Goal: Information Seeking & Learning: Learn about a topic

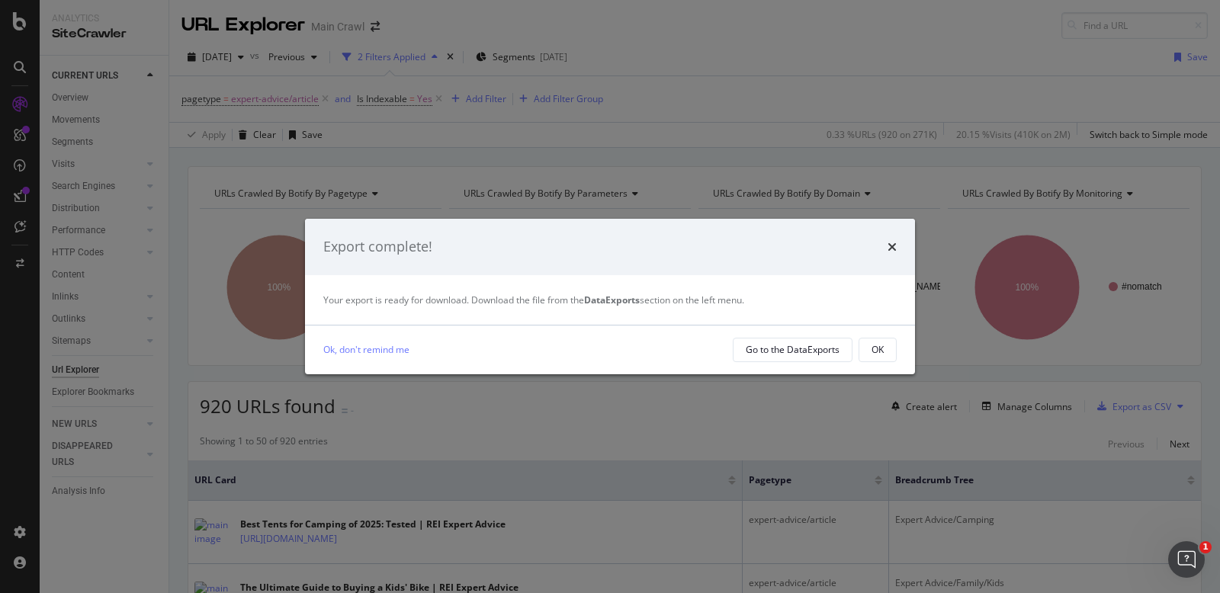
scroll to position [43, 0]
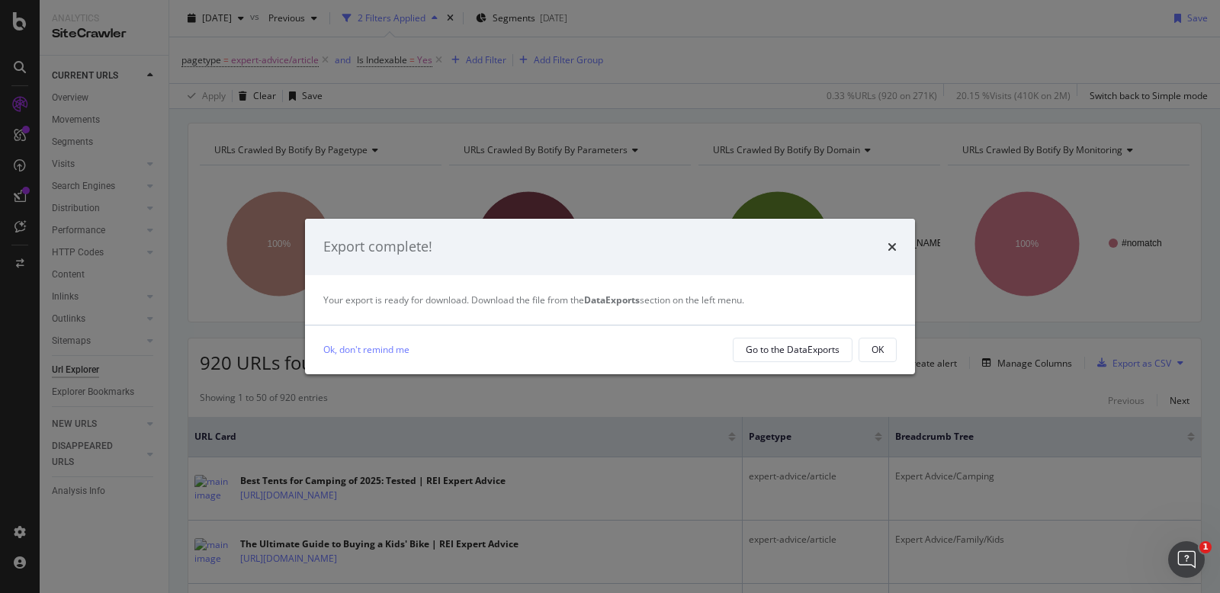
click at [882, 257] on div "Export complete!" at bounding box center [610, 247] width 610 height 56
click at [896, 238] on div "times" at bounding box center [891, 247] width 9 height 20
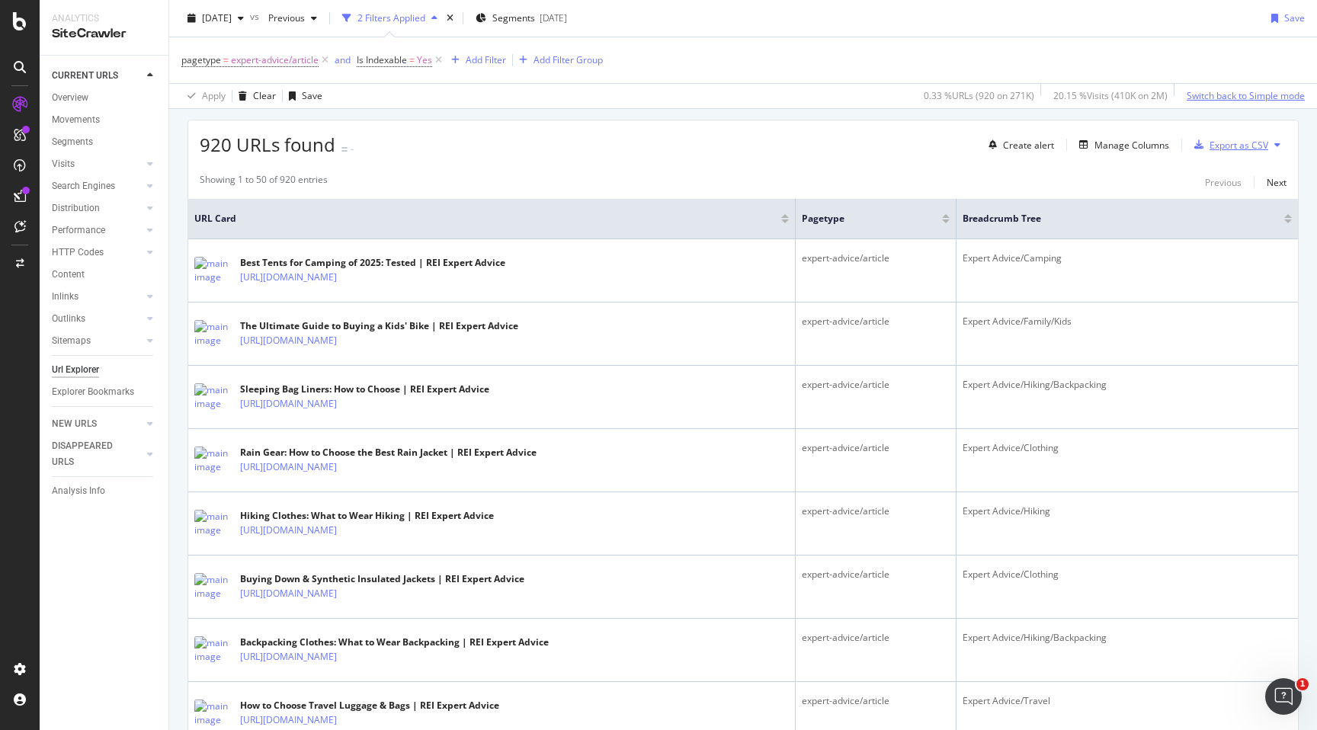
scroll to position [267, 0]
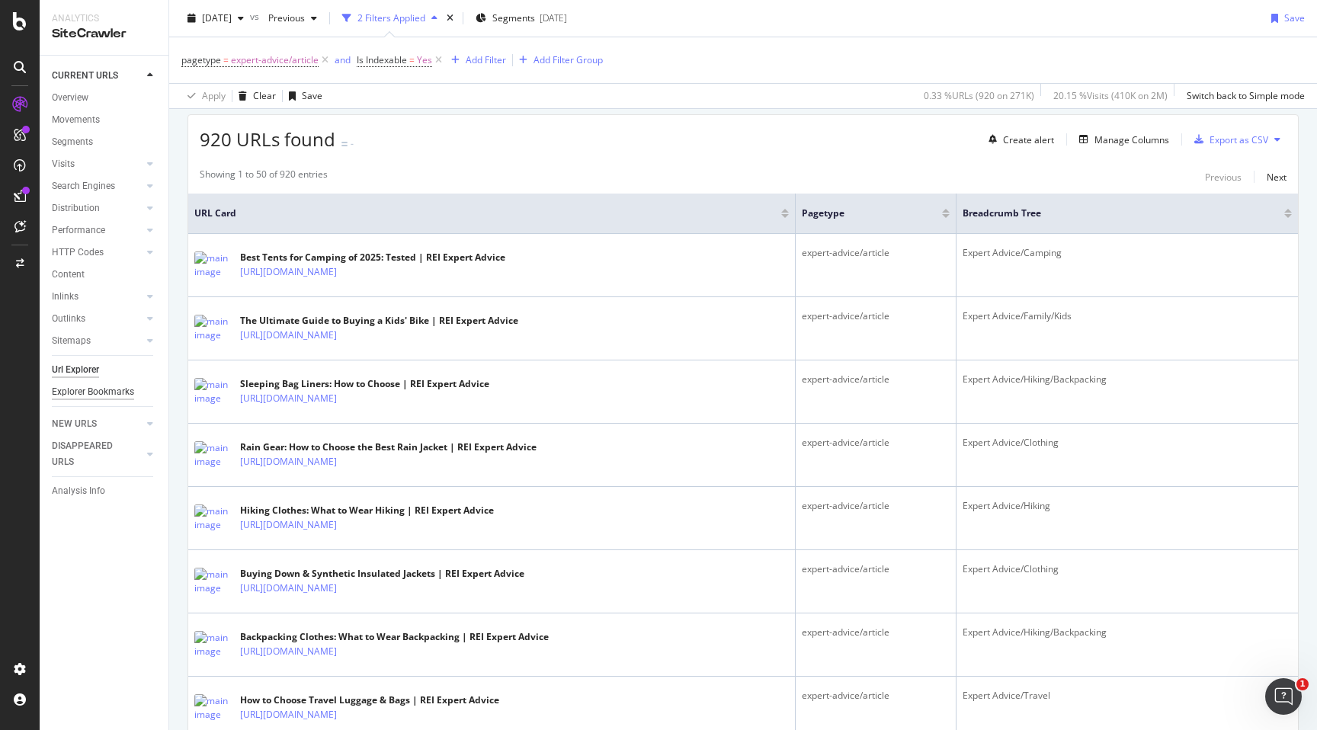
click at [63, 397] on div "Explorer Bookmarks" at bounding box center [93, 392] width 82 height 16
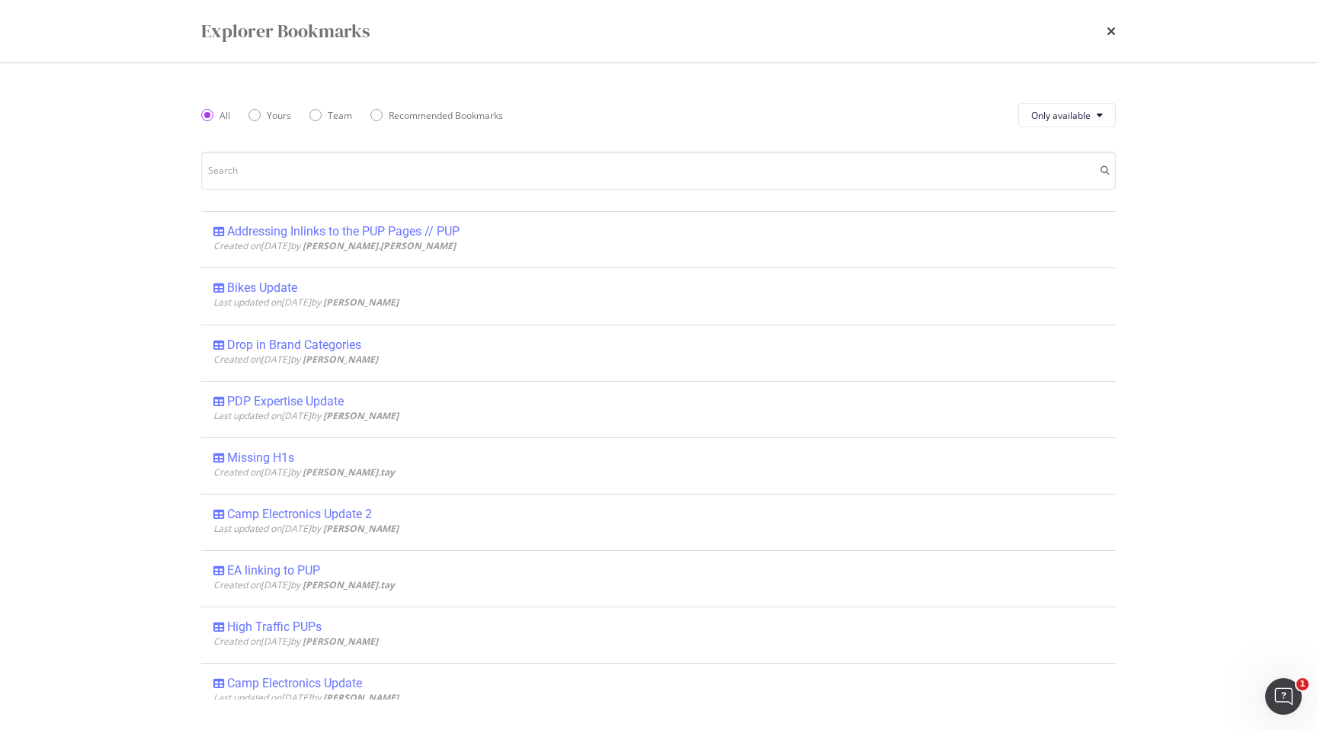
click at [1121, 32] on div "Explorer Bookmarks" at bounding box center [659, 31] width 976 height 63
click at [1111, 32] on icon "times" at bounding box center [1111, 31] width 9 height 12
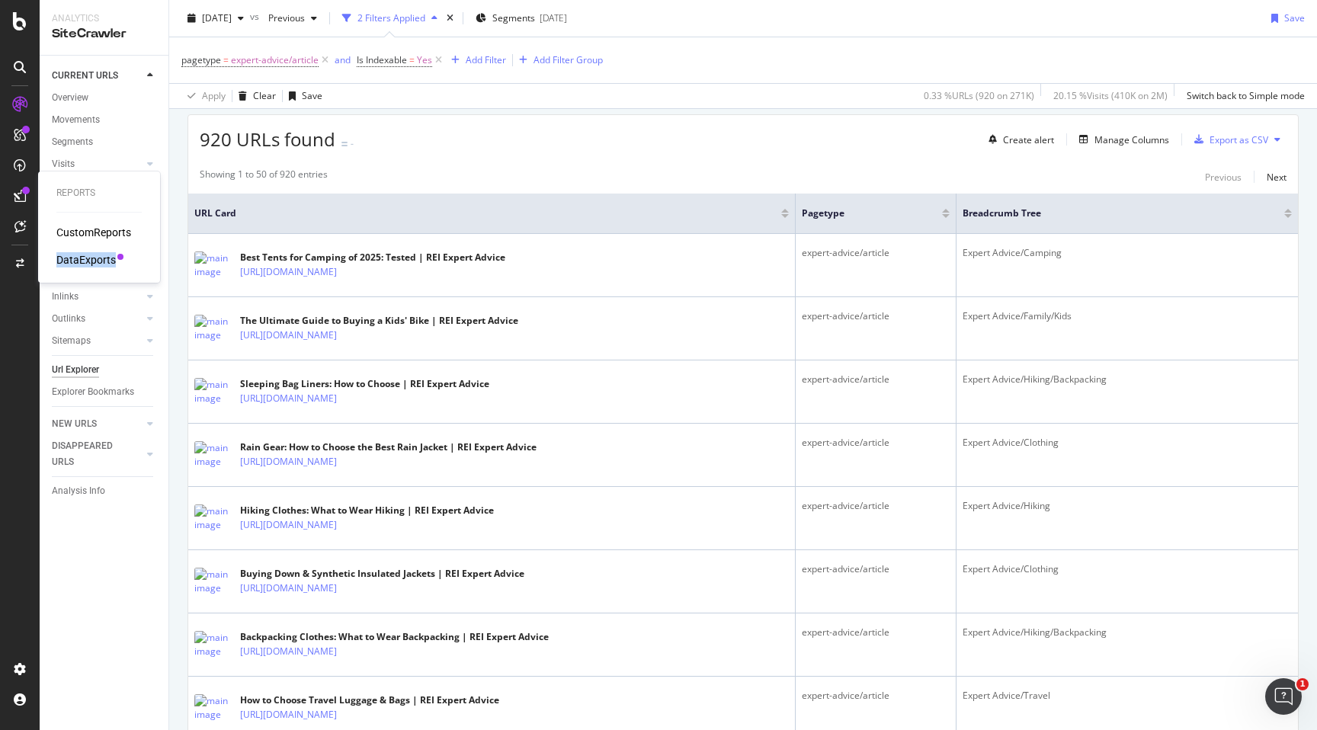
click at [73, 257] on div "DataExports" at bounding box center [85, 259] width 59 height 15
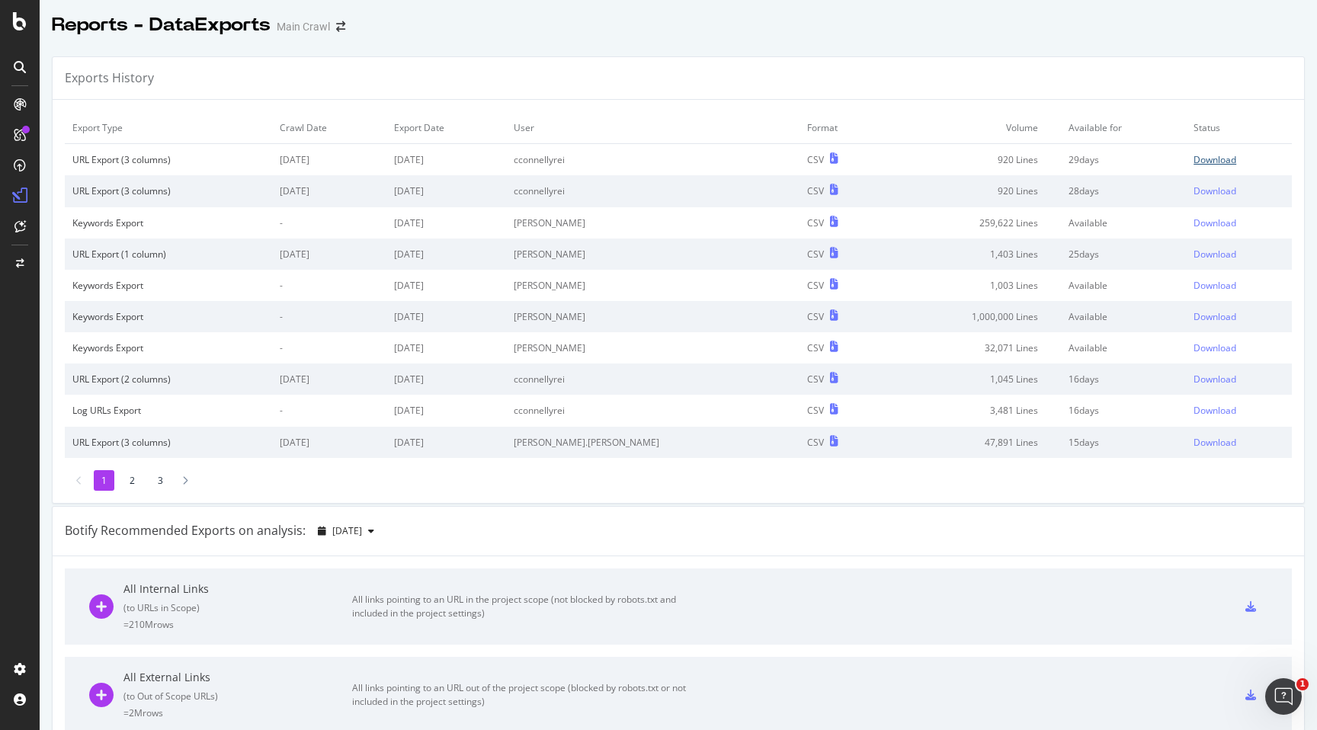
click at [1207, 165] on div "Download" at bounding box center [1215, 159] width 43 height 13
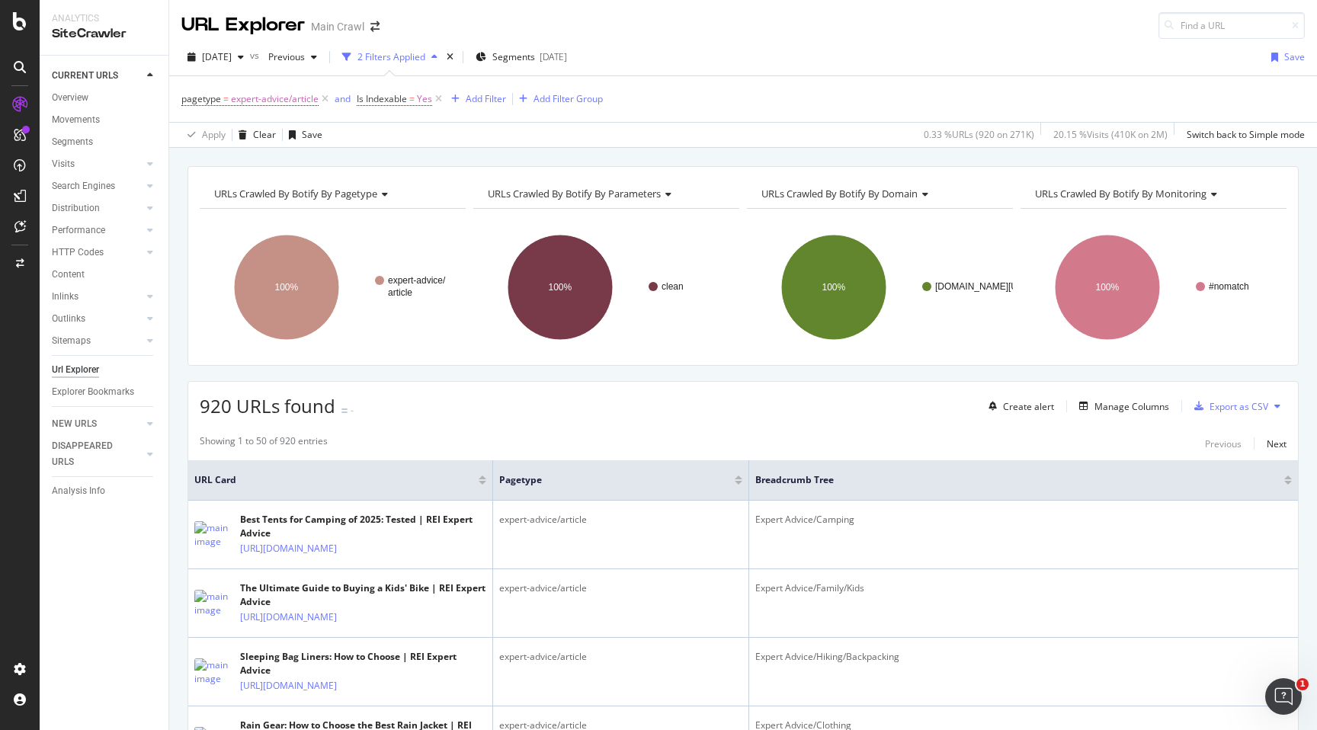
click at [1152, 415] on div "Create alert Manage Columns Export as CSV" at bounding box center [1135, 406] width 304 height 26
click at [1144, 399] on div "Manage Columns" at bounding box center [1121, 406] width 96 height 17
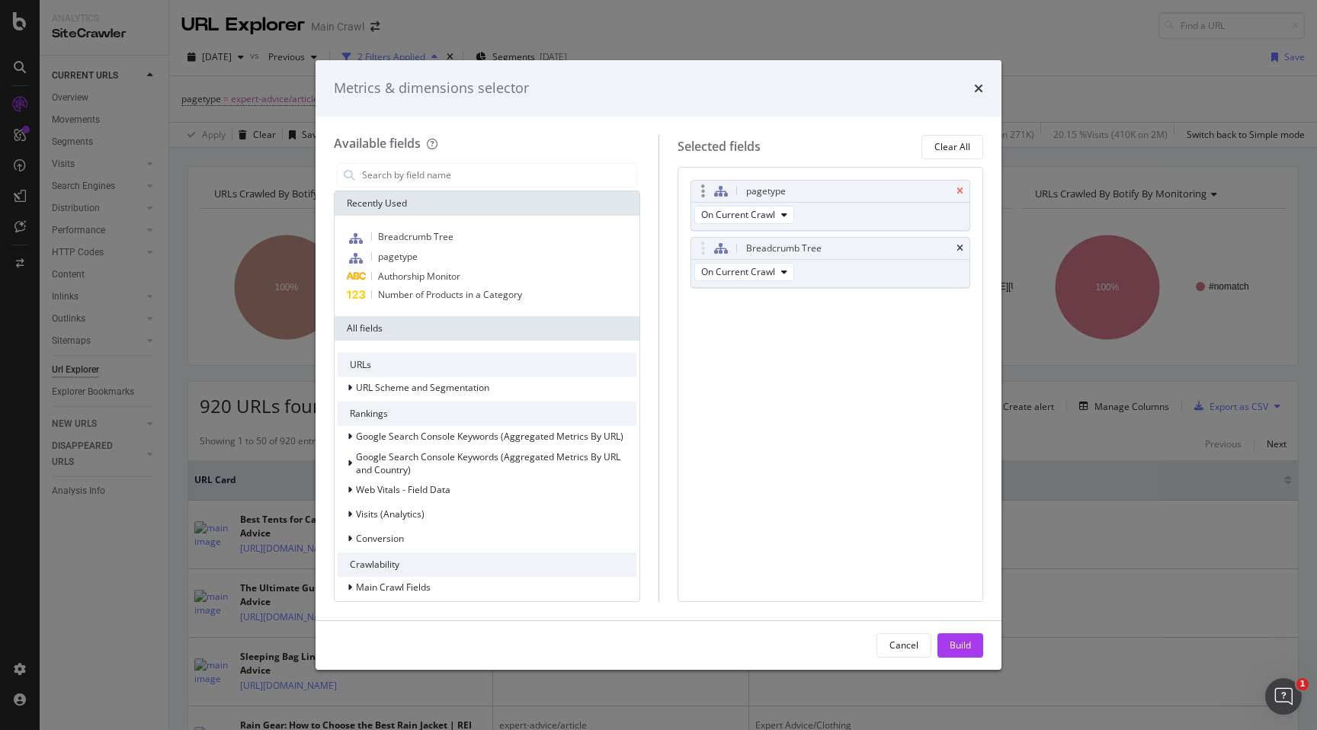
click at [959, 188] on icon "times" at bounding box center [960, 191] width 7 height 9
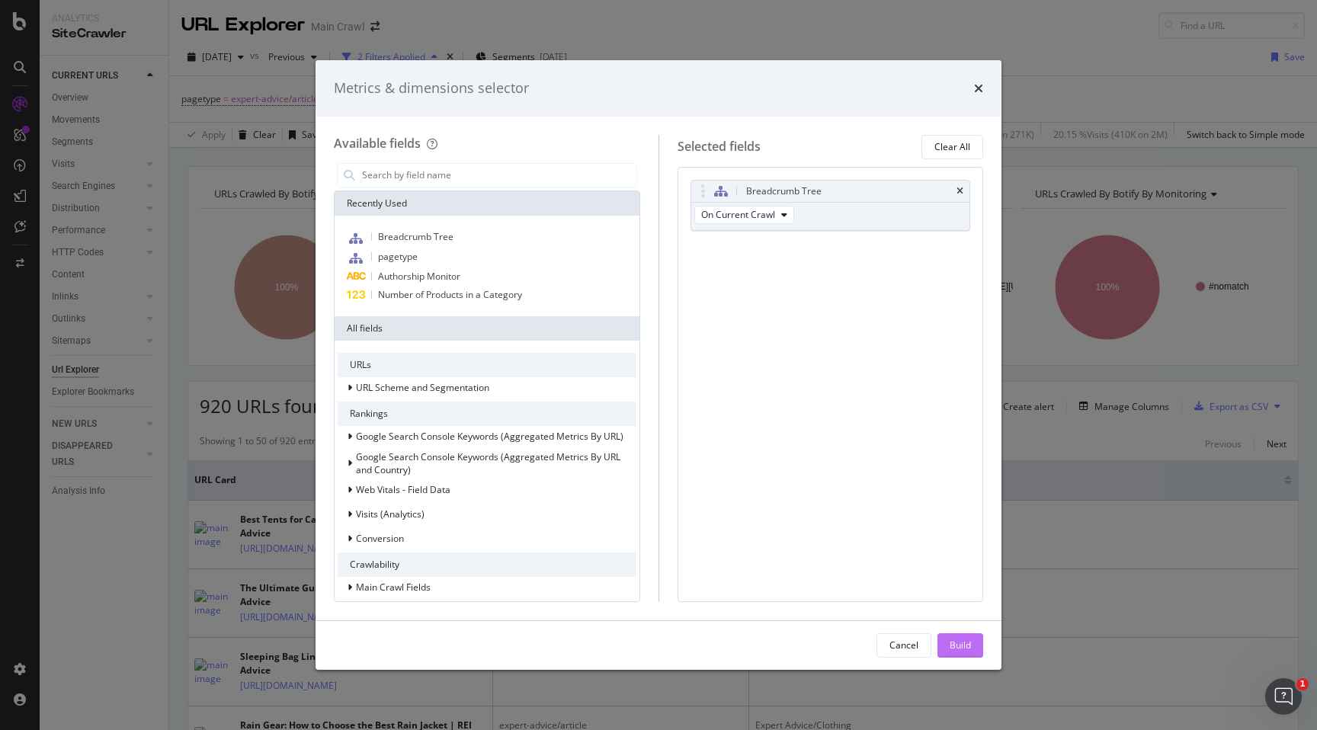
click at [964, 592] on div "Build" at bounding box center [960, 645] width 21 height 13
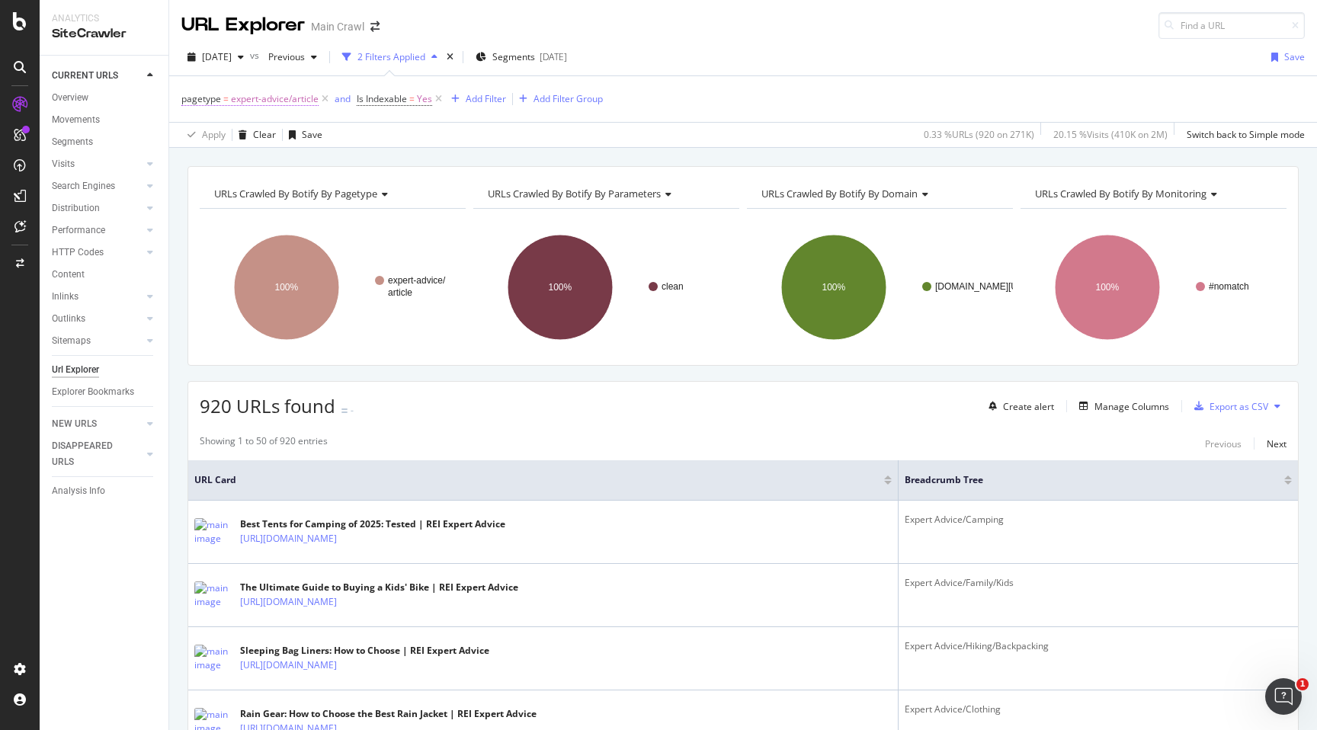
click at [308, 104] on span "expert-advice/article" at bounding box center [275, 98] width 88 height 21
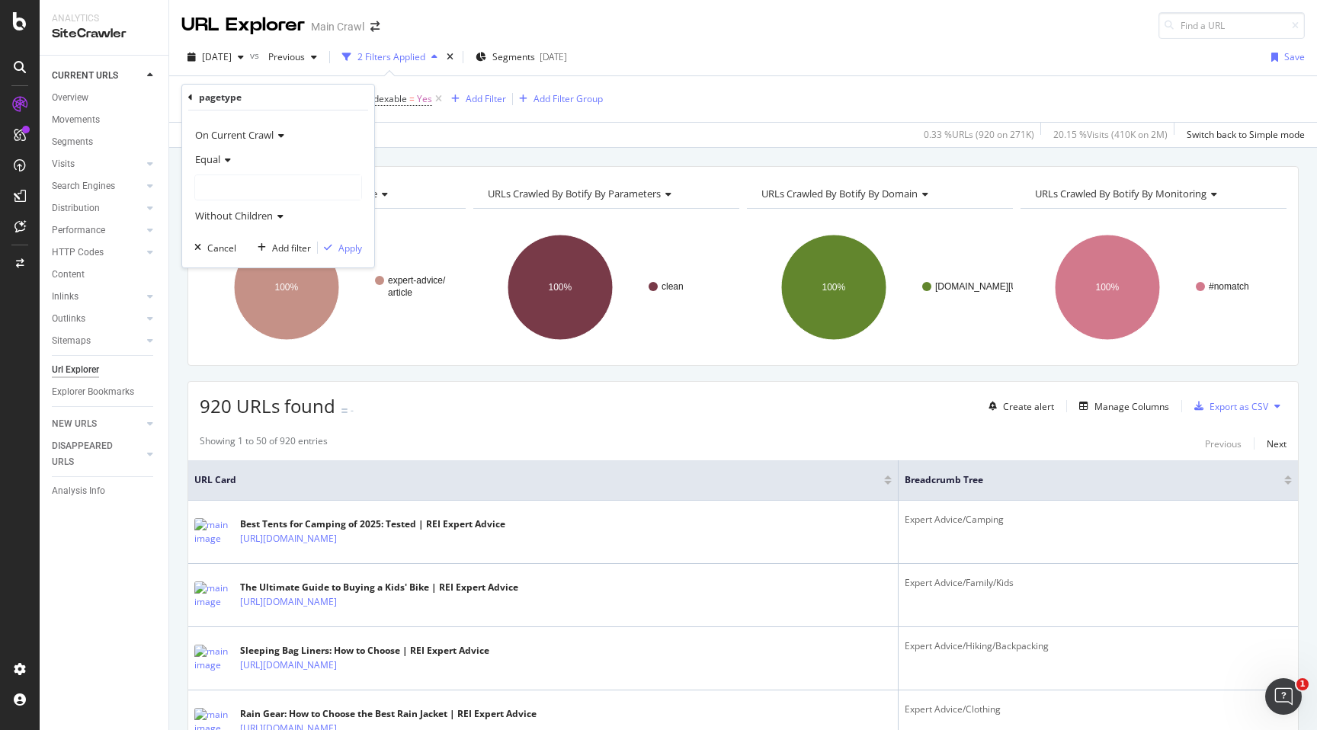
click at [236, 191] on div at bounding box center [278, 187] width 166 height 24
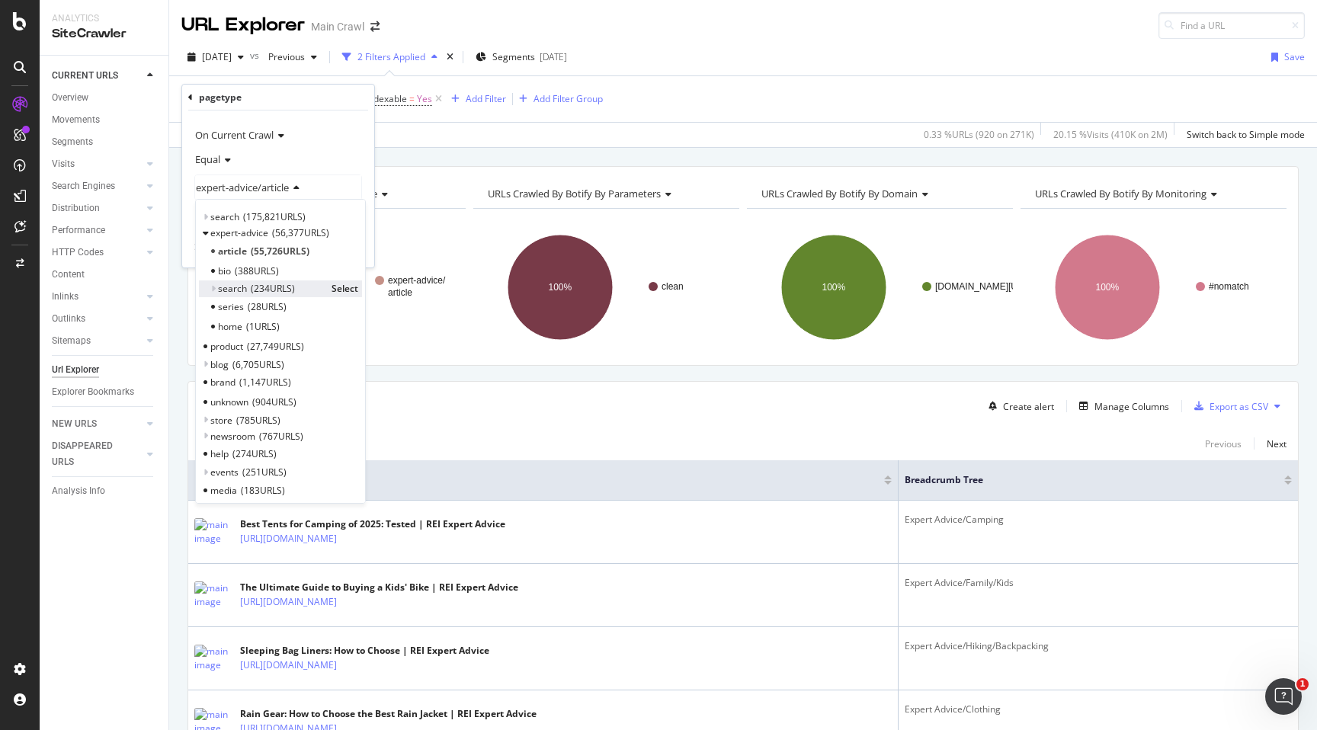
click at [215, 285] on icon at bounding box center [212, 288] width 5 height 9
click at [340, 290] on span "Select" at bounding box center [345, 288] width 27 height 13
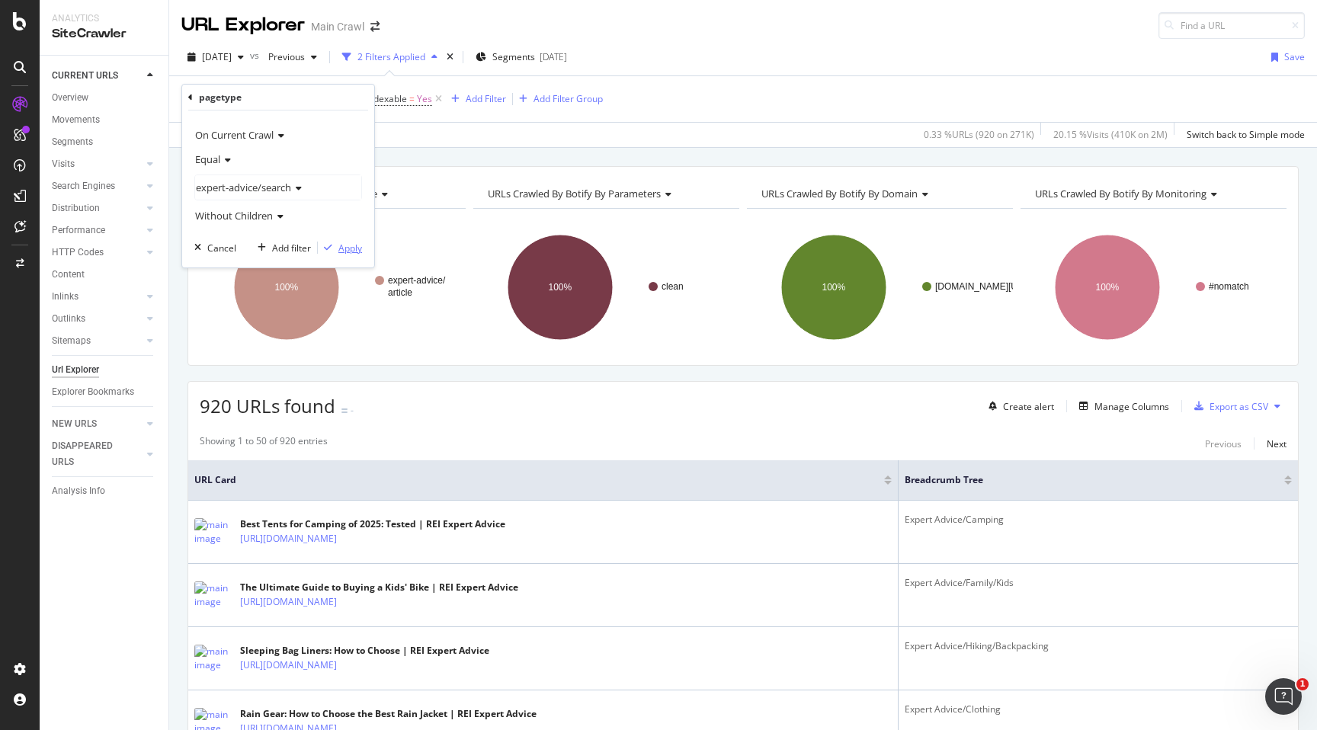
click at [342, 249] on div "Apply" at bounding box center [350, 248] width 24 height 13
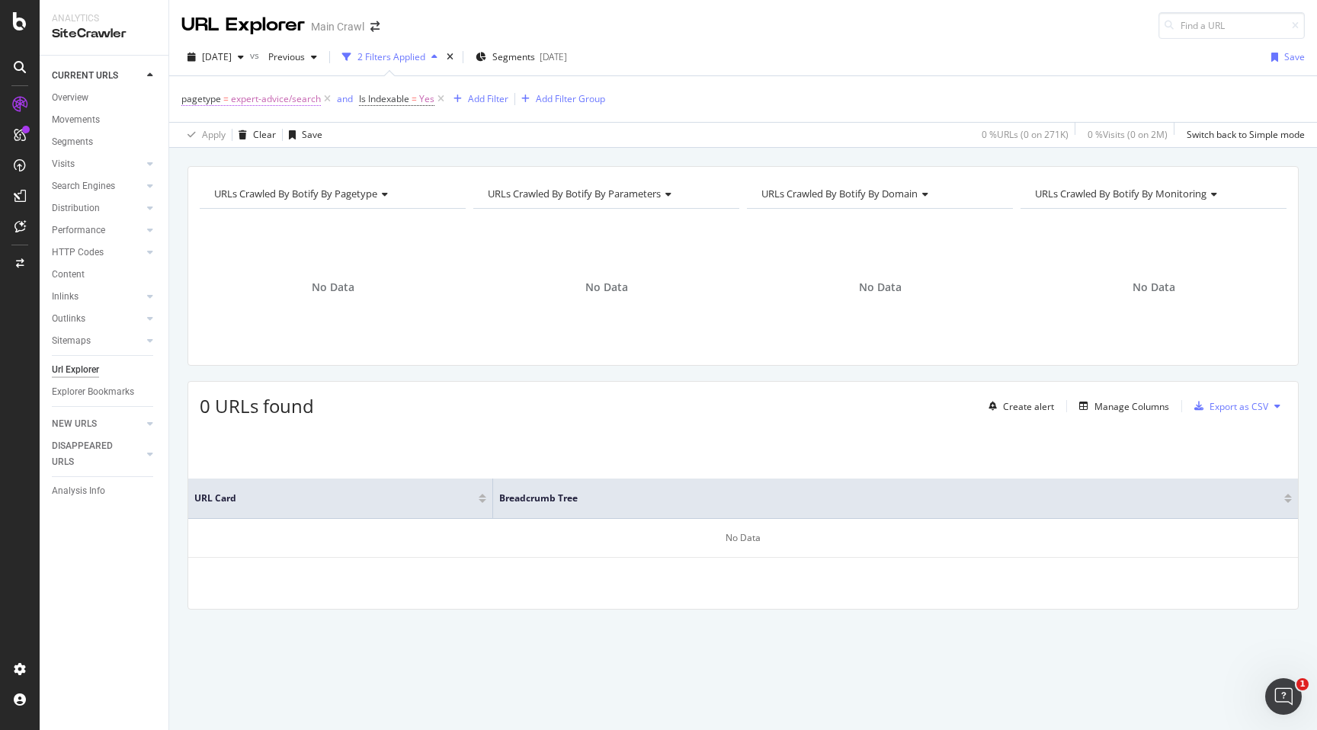
click at [299, 101] on span "expert-advice/search" at bounding box center [276, 98] width 90 height 21
click at [245, 220] on span "Without Children" at bounding box center [234, 216] width 78 height 14
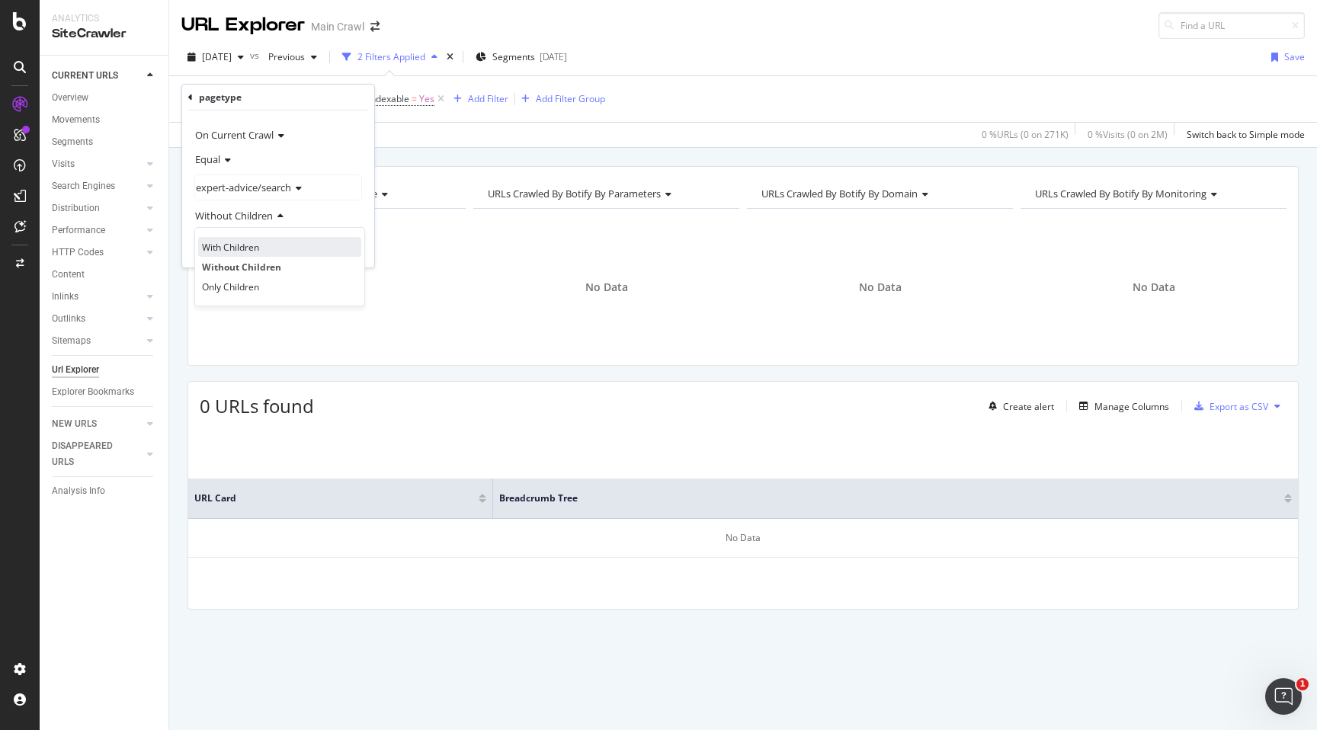
click at [240, 238] on div "With Children" at bounding box center [279, 247] width 163 height 20
click at [345, 247] on div "Apply" at bounding box center [350, 248] width 24 height 13
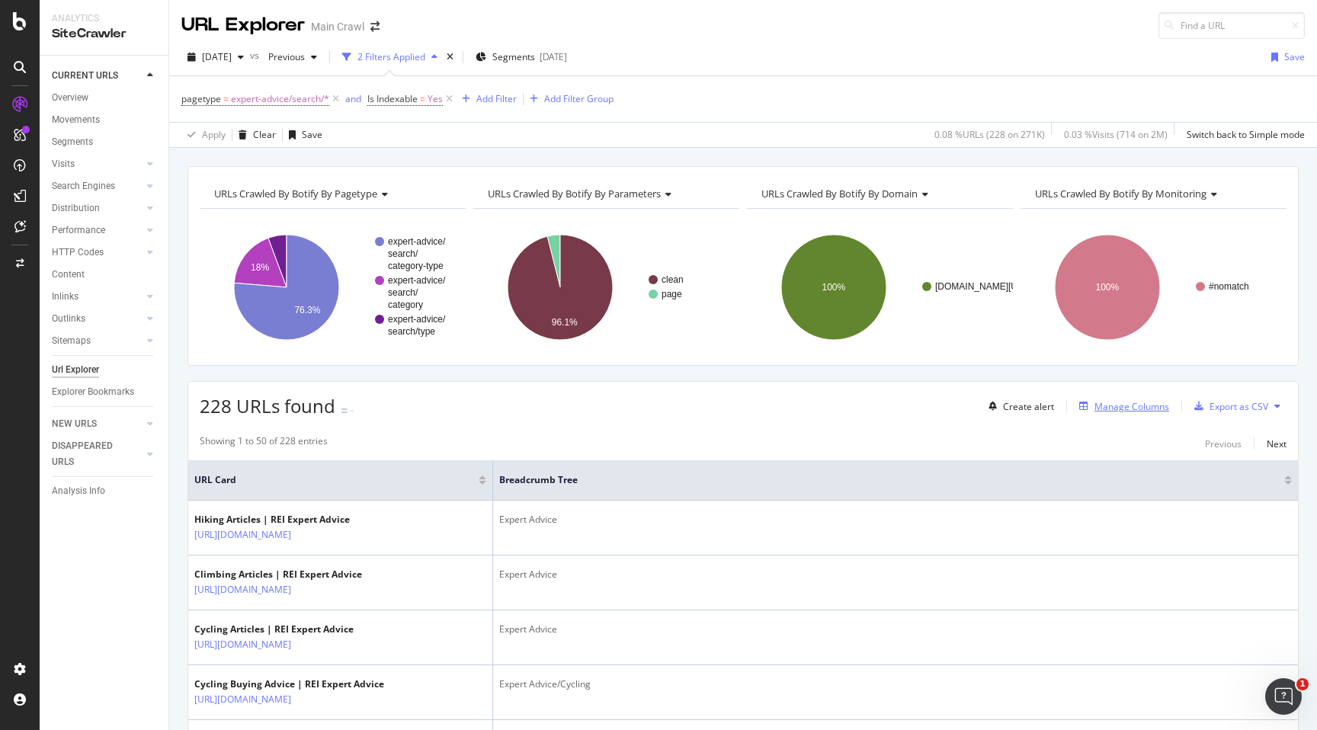
click at [1093, 399] on div "Manage Columns" at bounding box center [1121, 406] width 96 height 17
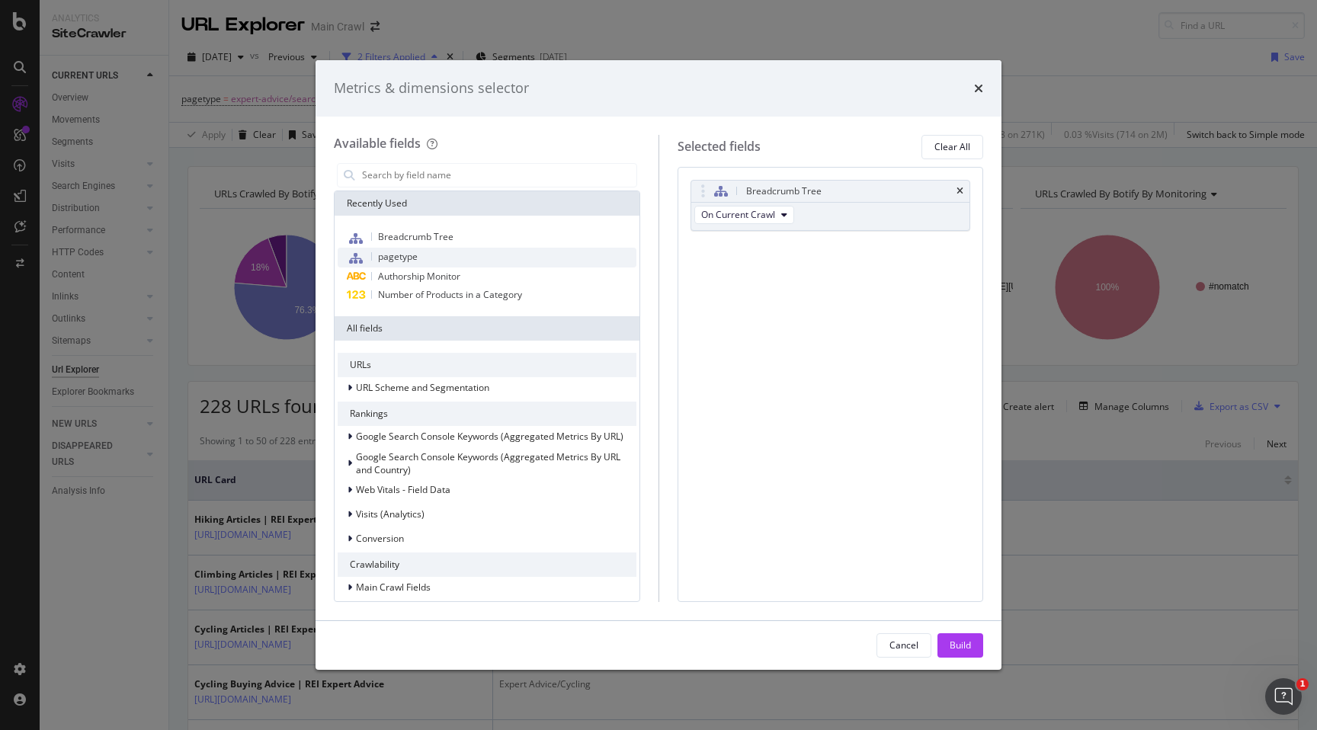
click at [371, 261] on div "pagetype" at bounding box center [487, 258] width 299 height 20
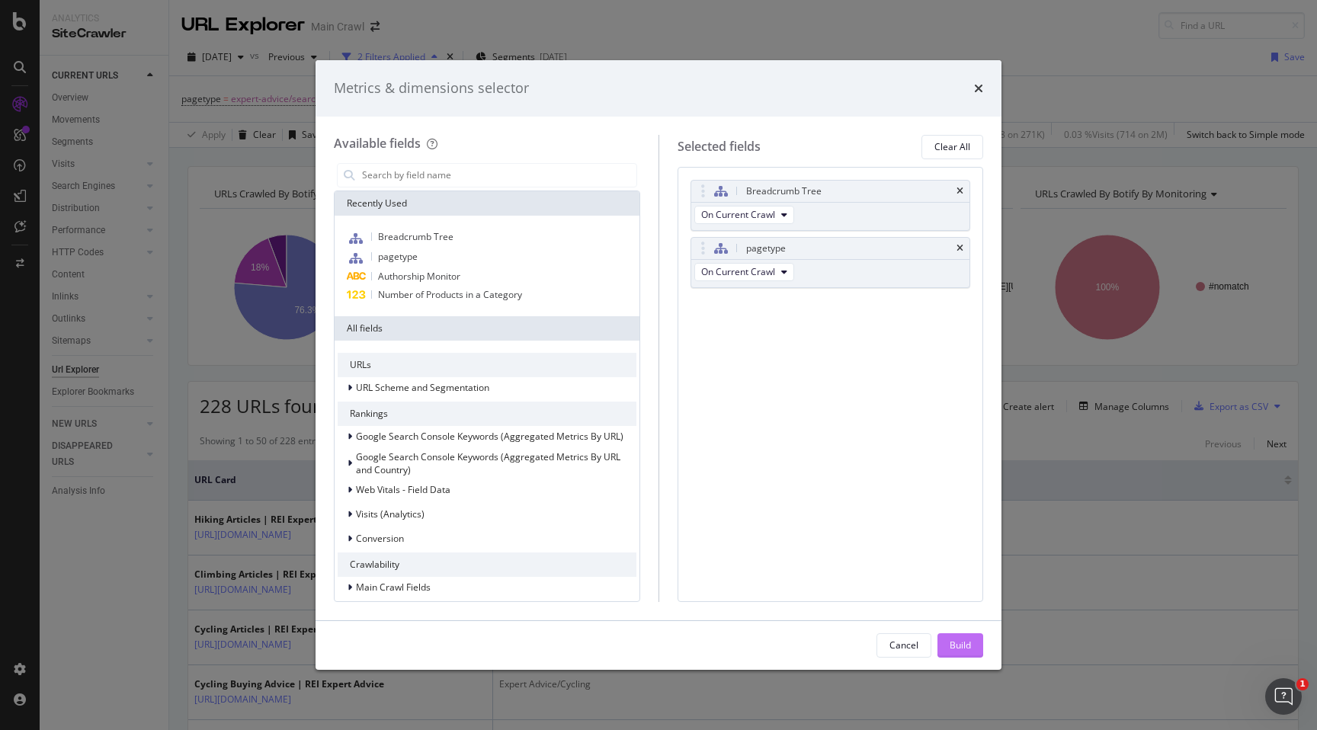
click at [955, 592] on div "Build" at bounding box center [960, 645] width 21 height 23
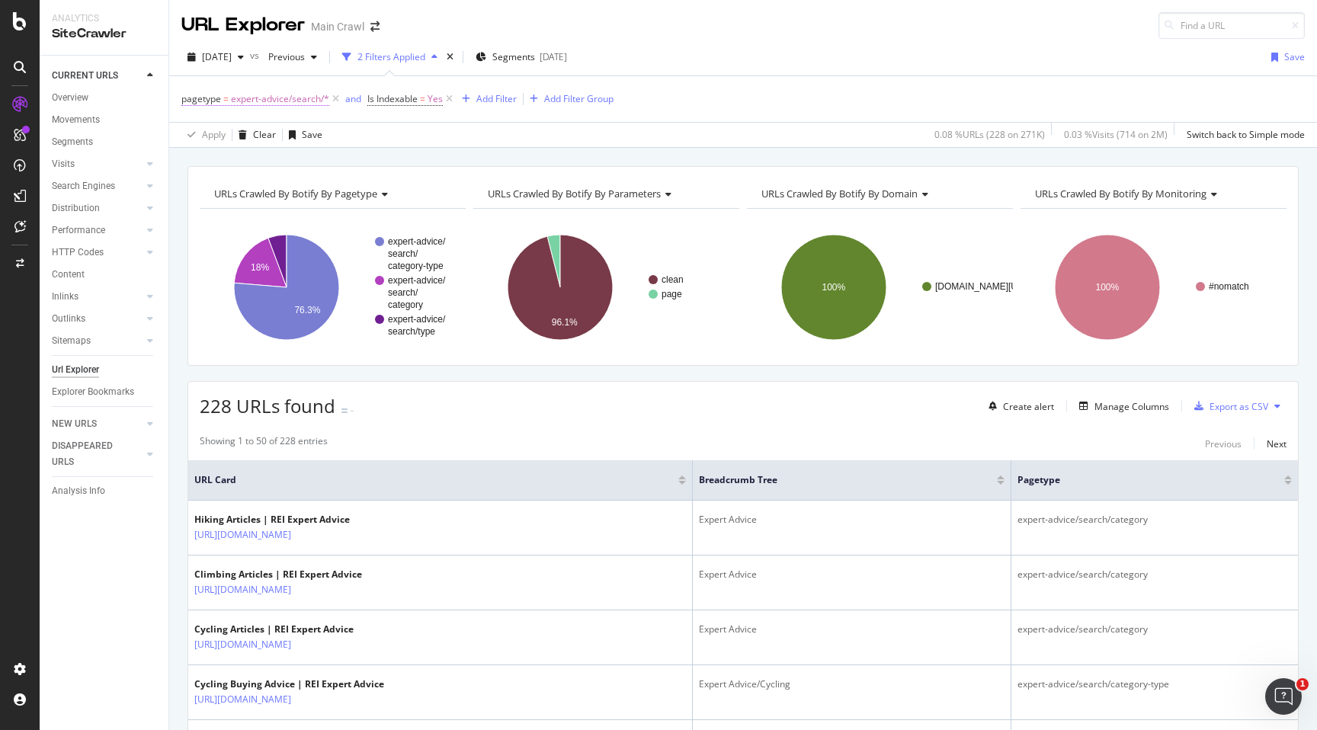
click at [286, 100] on span "expert-advice/search/*" at bounding box center [280, 98] width 98 height 21
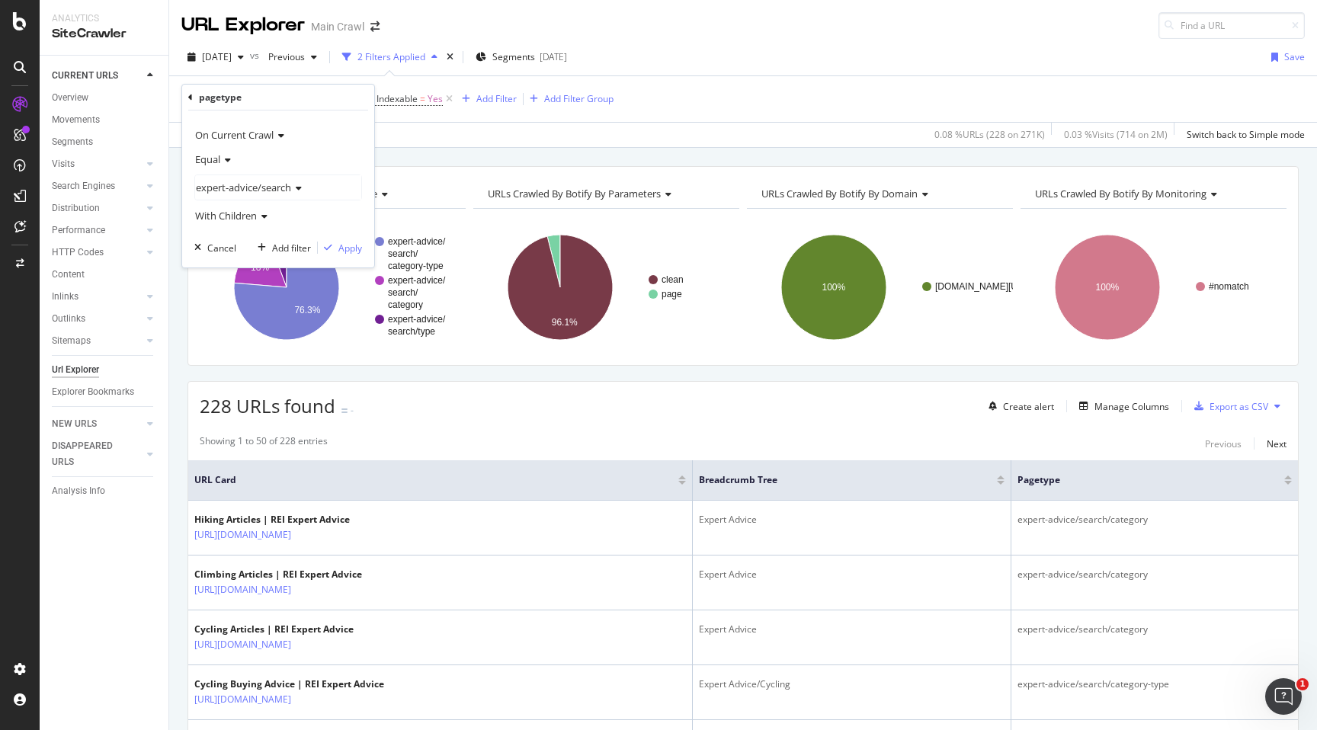
click at [269, 186] on span "expert-advice/search" at bounding box center [243, 188] width 95 height 14
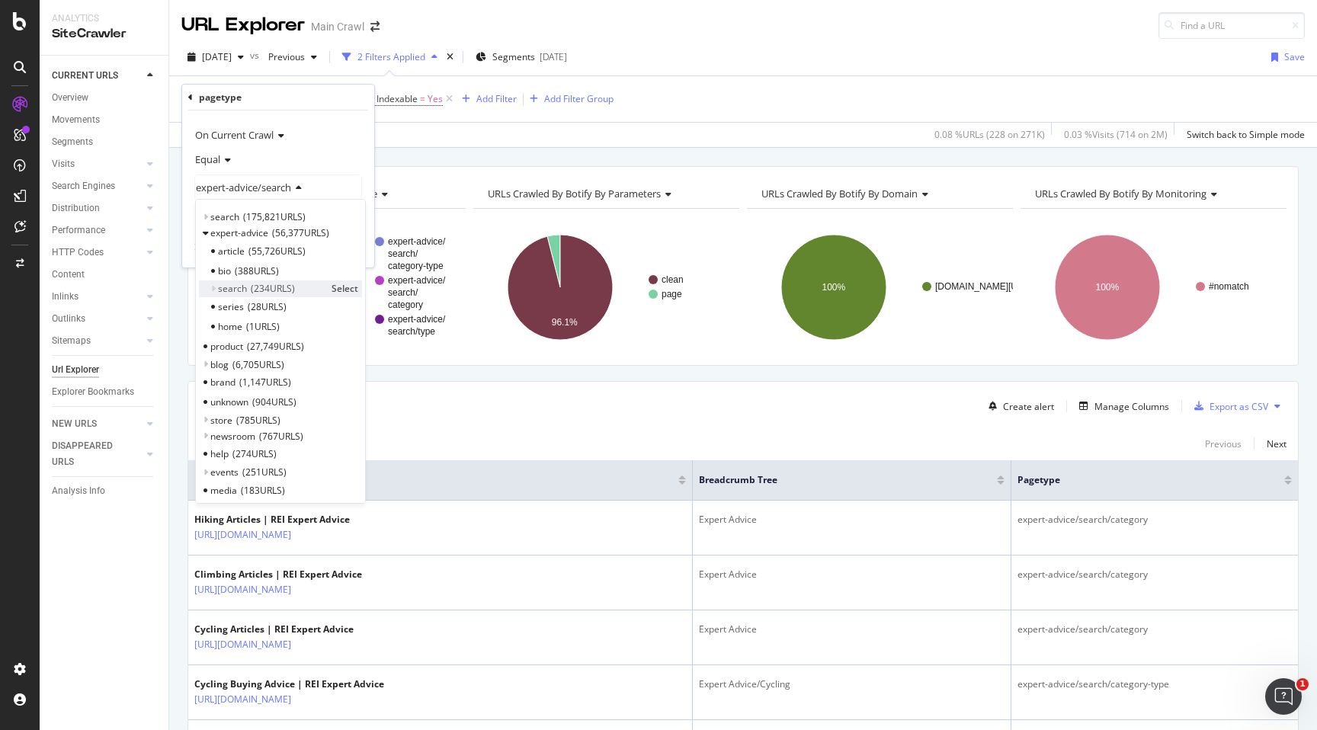
click at [216, 288] on div "search 234 URLS Select" at bounding box center [280, 289] width 163 height 16
click at [425, 413] on div "228 URLs found - Create alert Manage Columns Export as CSV" at bounding box center [743, 400] width 1110 height 37
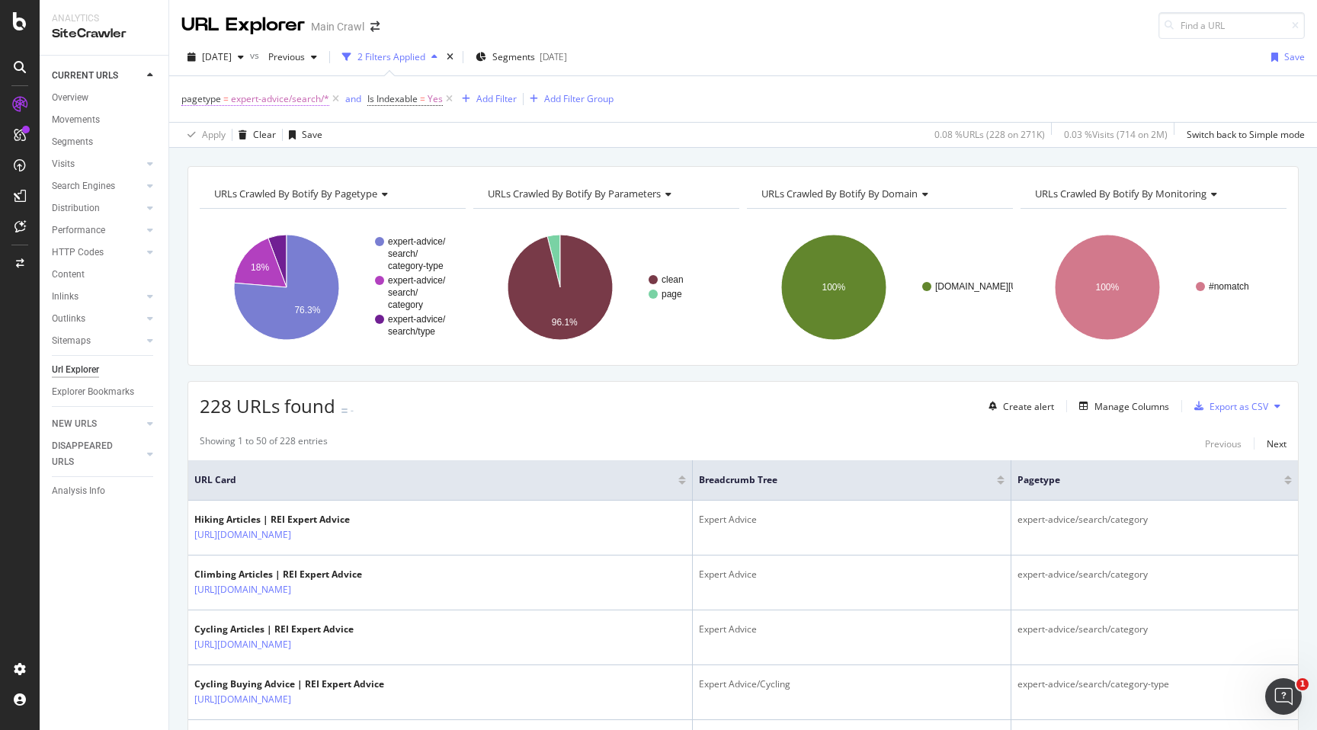
click at [298, 99] on span "expert-advice/search/*" at bounding box center [280, 98] width 98 height 21
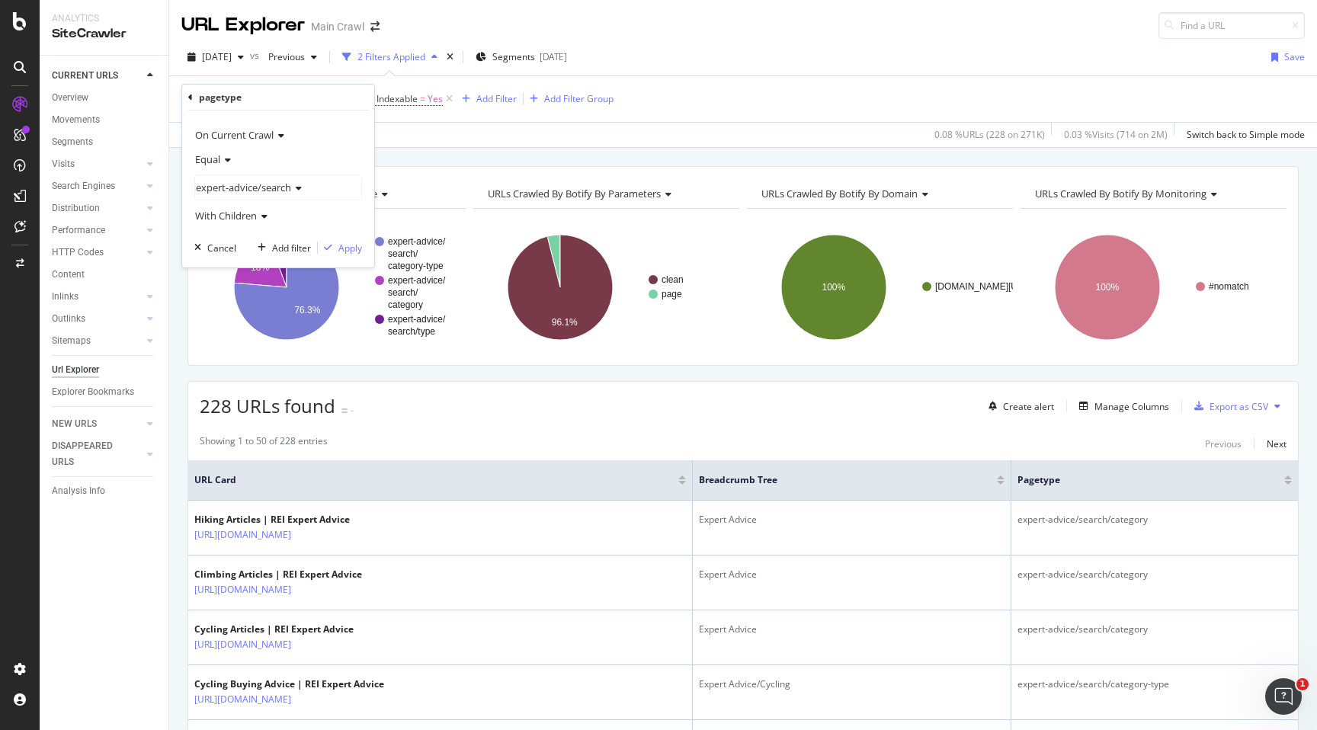
click at [290, 188] on span "expert-advice/search" at bounding box center [243, 188] width 95 height 14
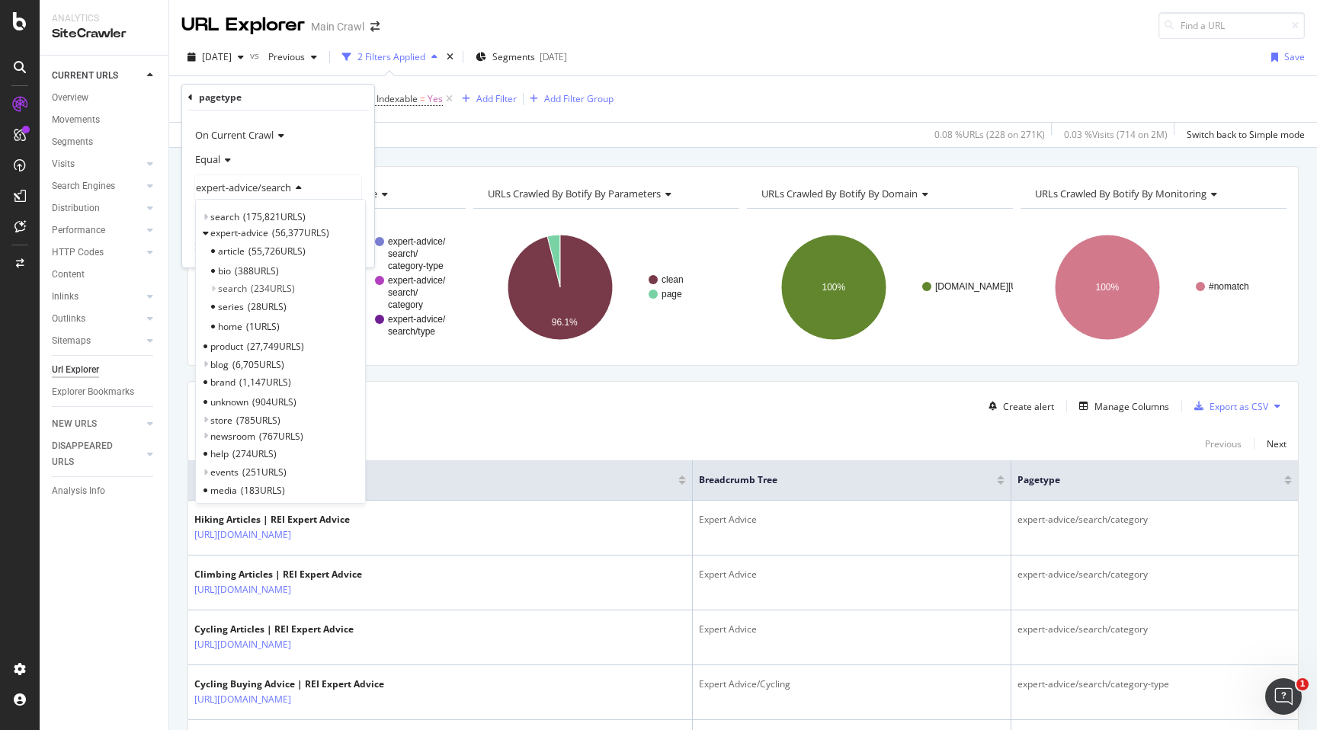
click at [290, 188] on span "expert-advice/search" at bounding box center [243, 188] width 95 height 14
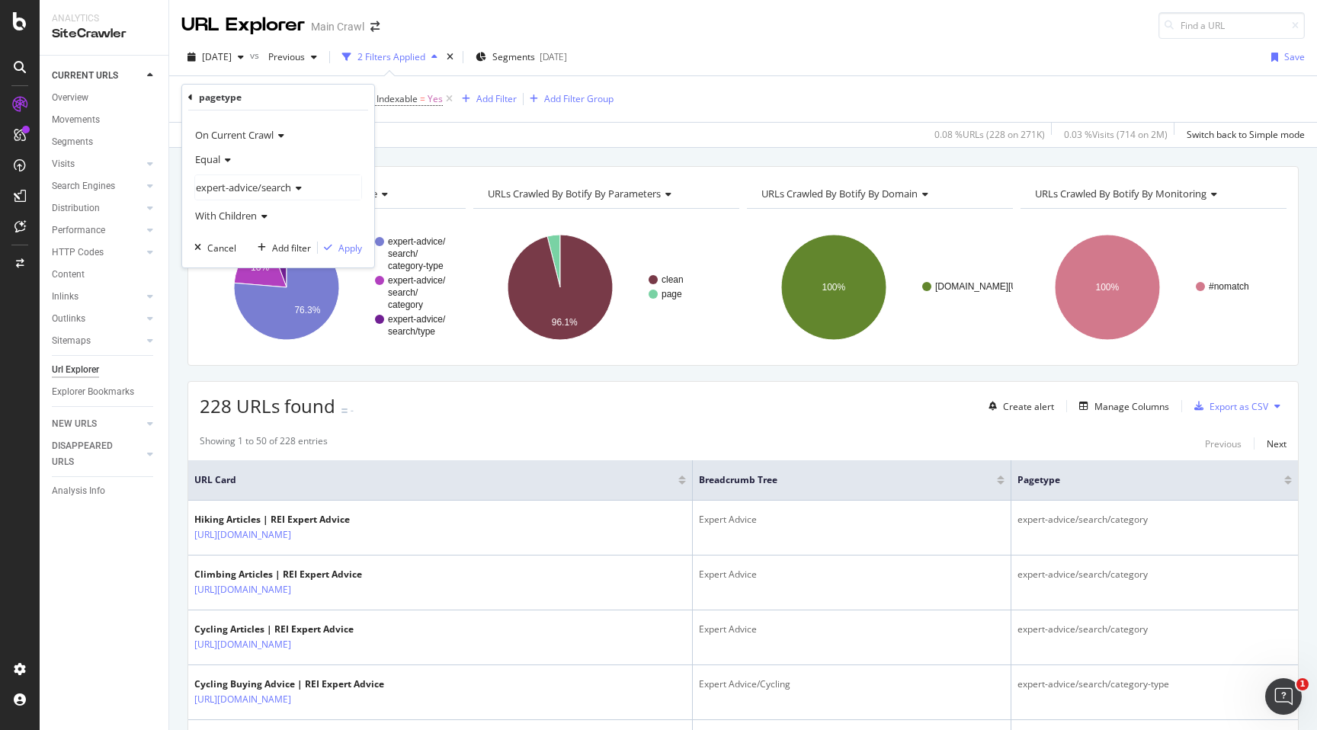
click at [266, 212] on icon at bounding box center [262, 216] width 11 height 9
click at [285, 195] on div "expert-advice/search" at bounding box center [278, 187] width 166 height 24
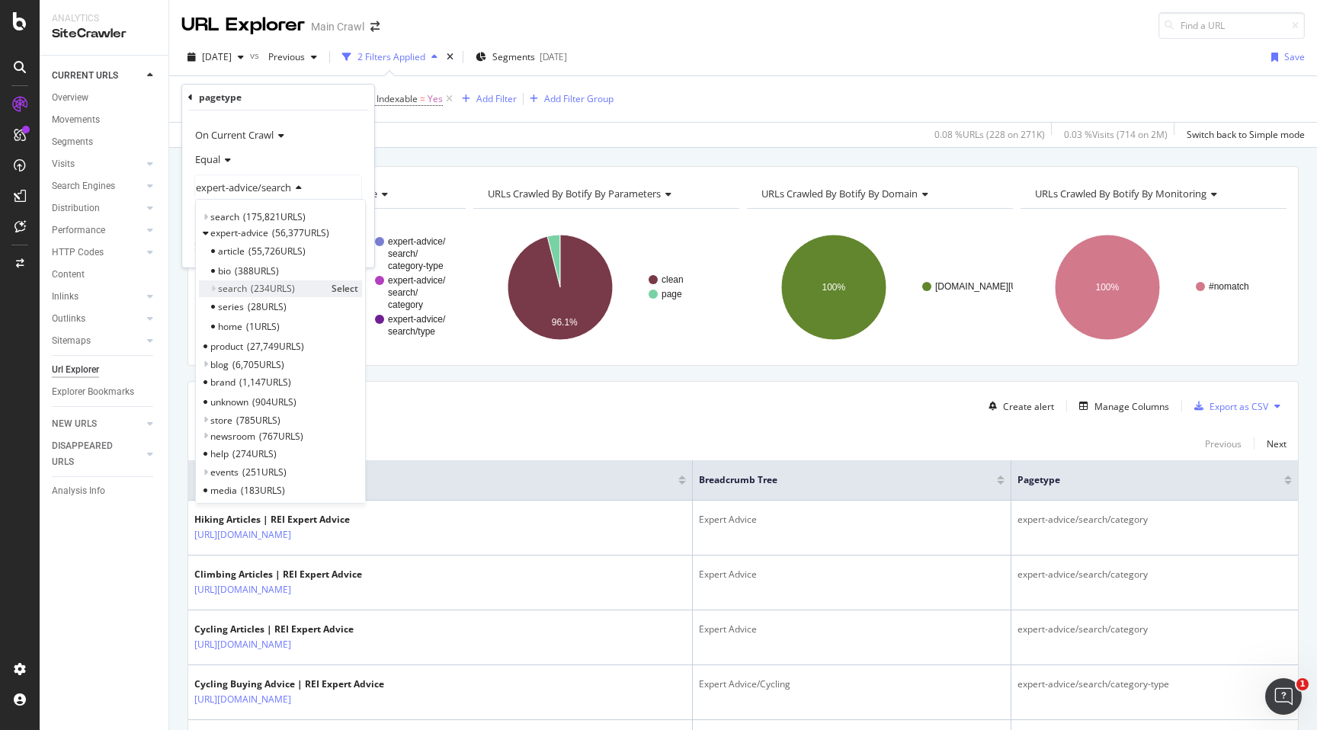
click at [218, 290] on span "search" at bounding box center [232, 288] width 29 height 13
click at [262, 327] on span "category" at bounding box center [247, 326] width 37 height 13
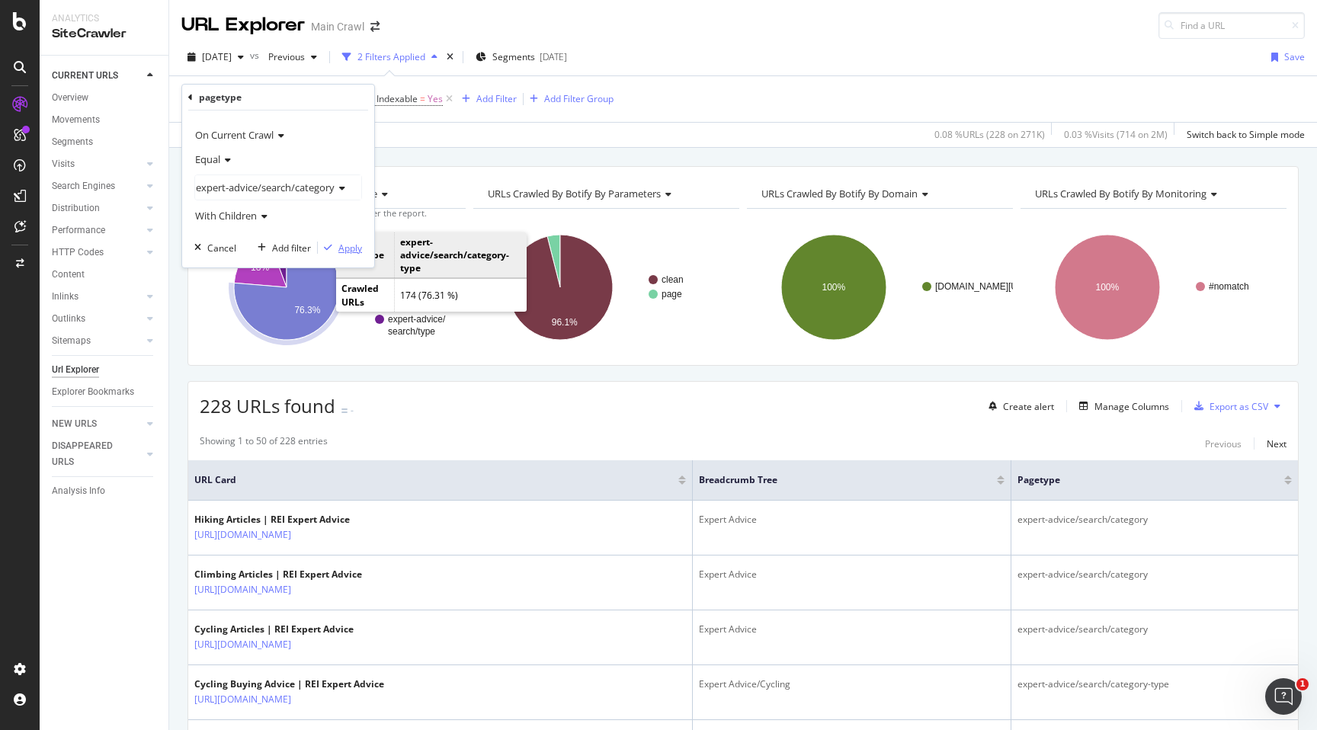
click at [343, 249] on div "Apply" at bounding box center [350, 248] width 24 height 13
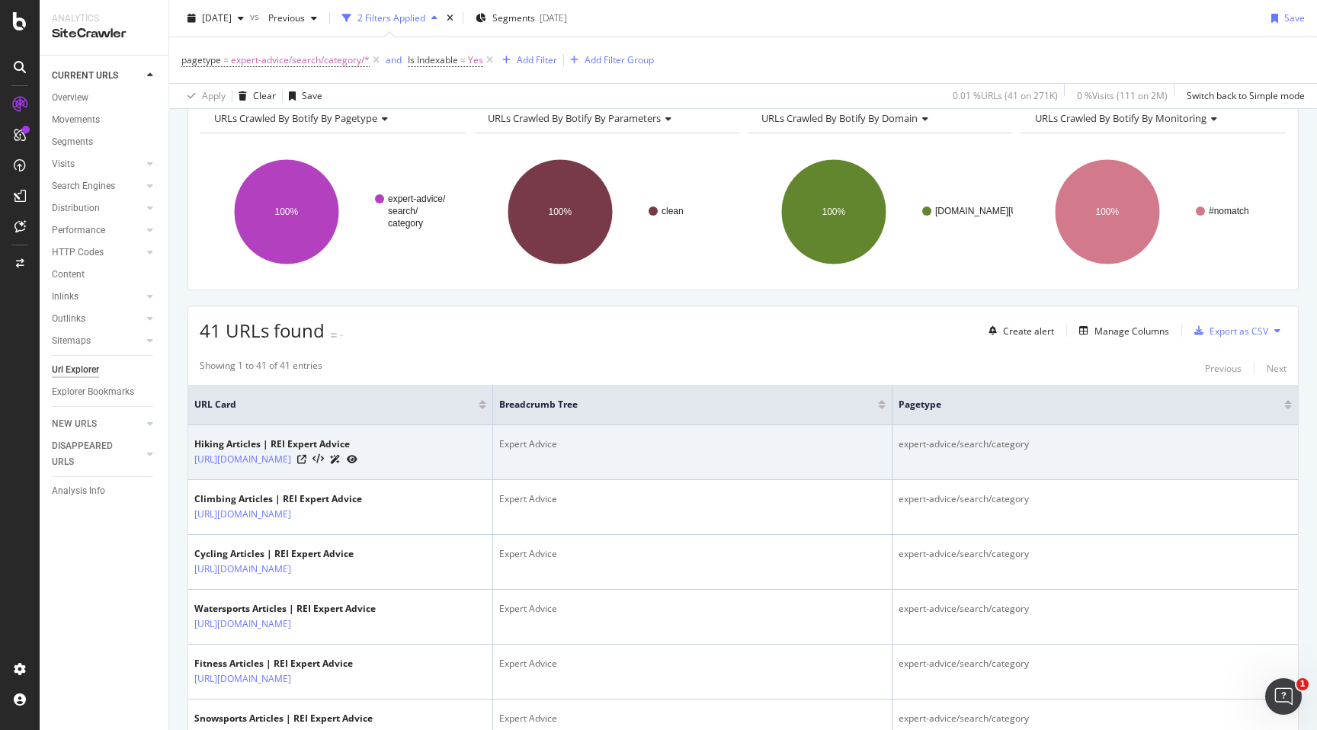
scroll to position [97, 0]
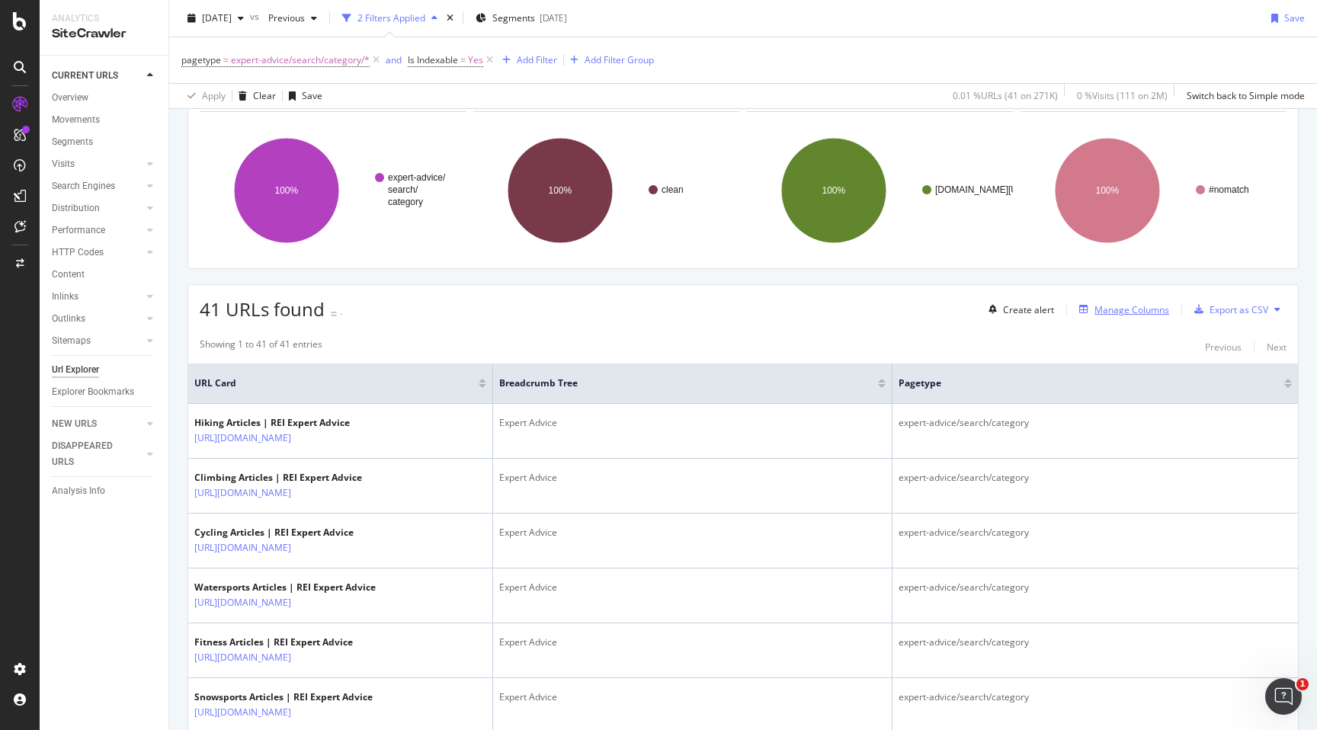
click at [1124, 313] on div "Manage Columns" at bounding box center [1132, 309] width 75 height 13
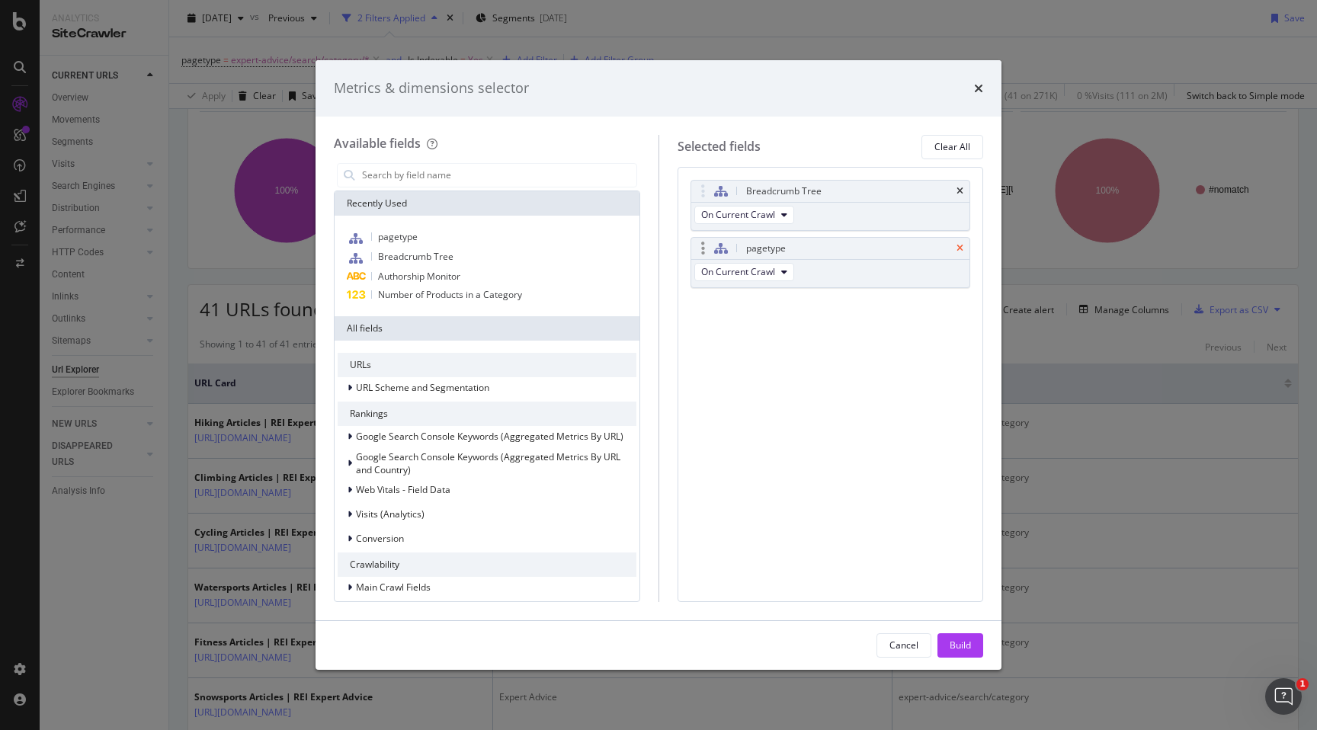
click at [957, 246] on icon "times" at bounding box center [960, 248] width 7 height 9
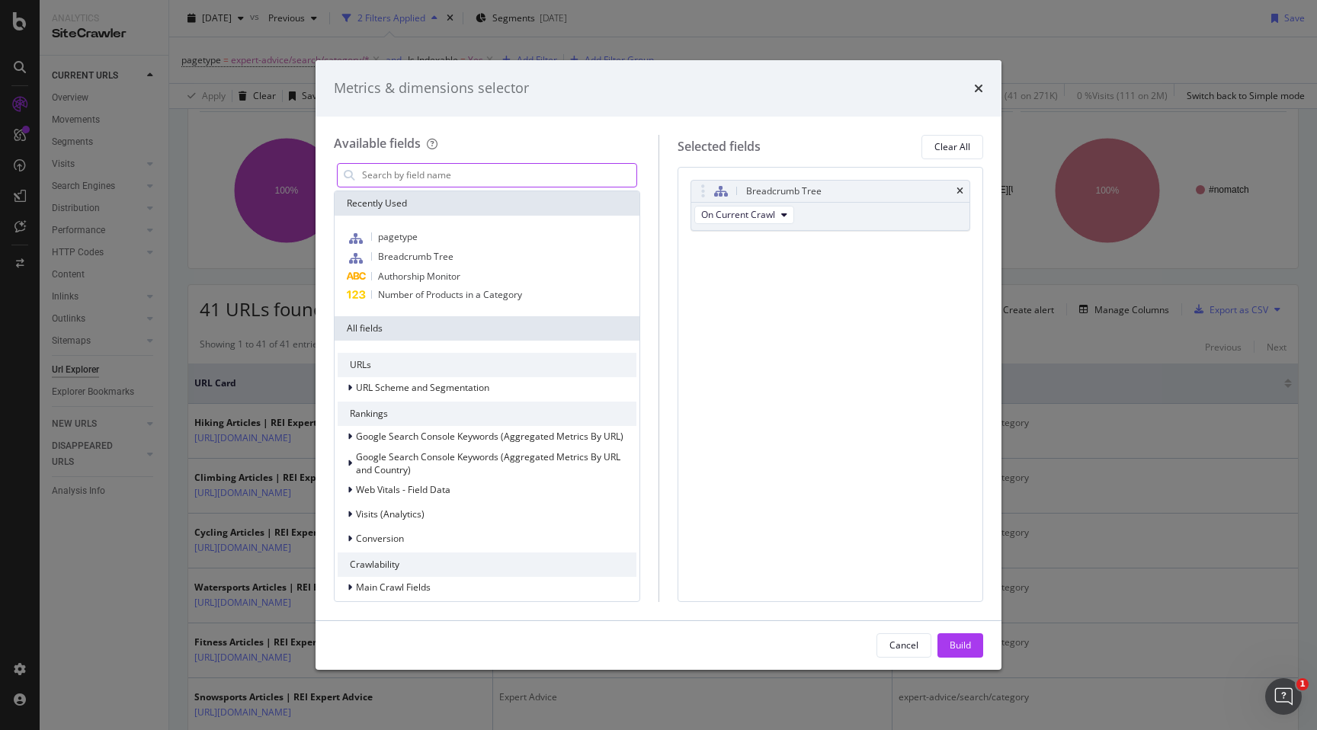
click at [470, 168] on input "modal" at bounding box center [499, 175] width 276 height 23
type input "o"
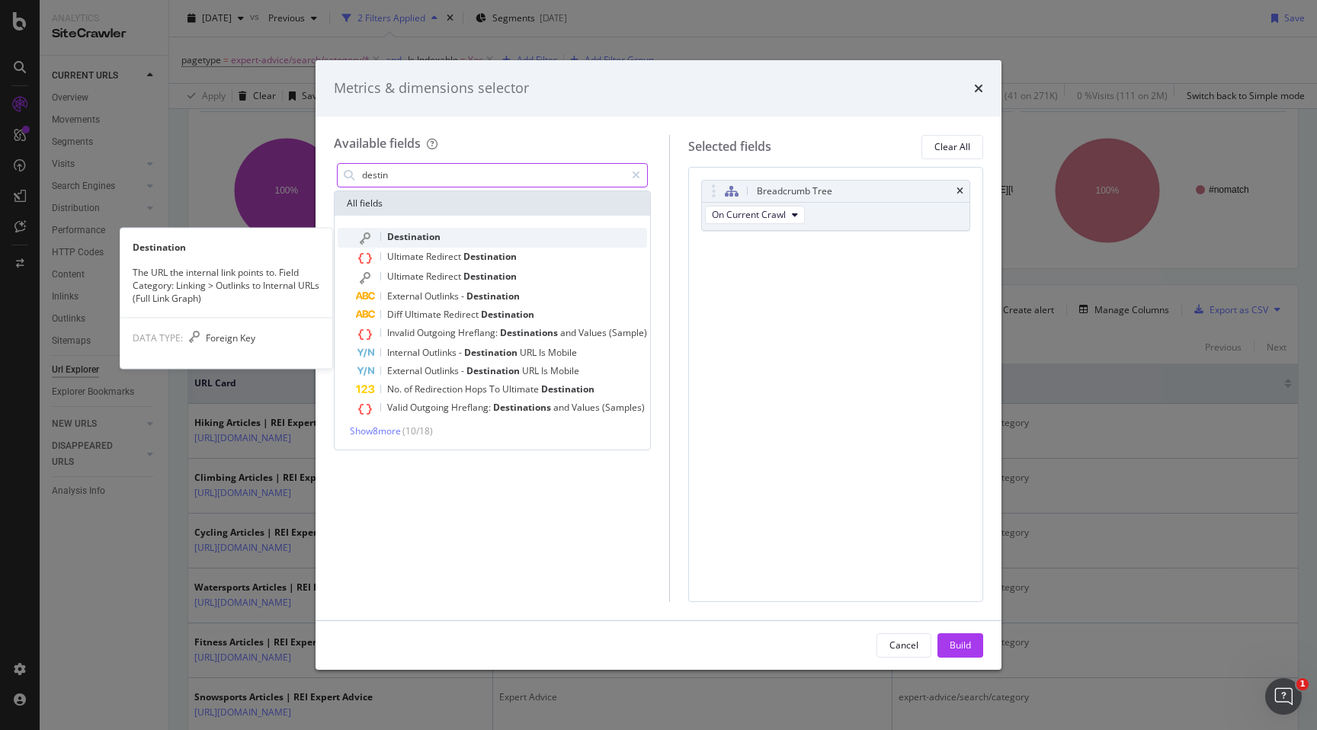
type input "destin"
click at [435, 230] on span "Destination" at bounding box center [413, 236] width 53 height 13
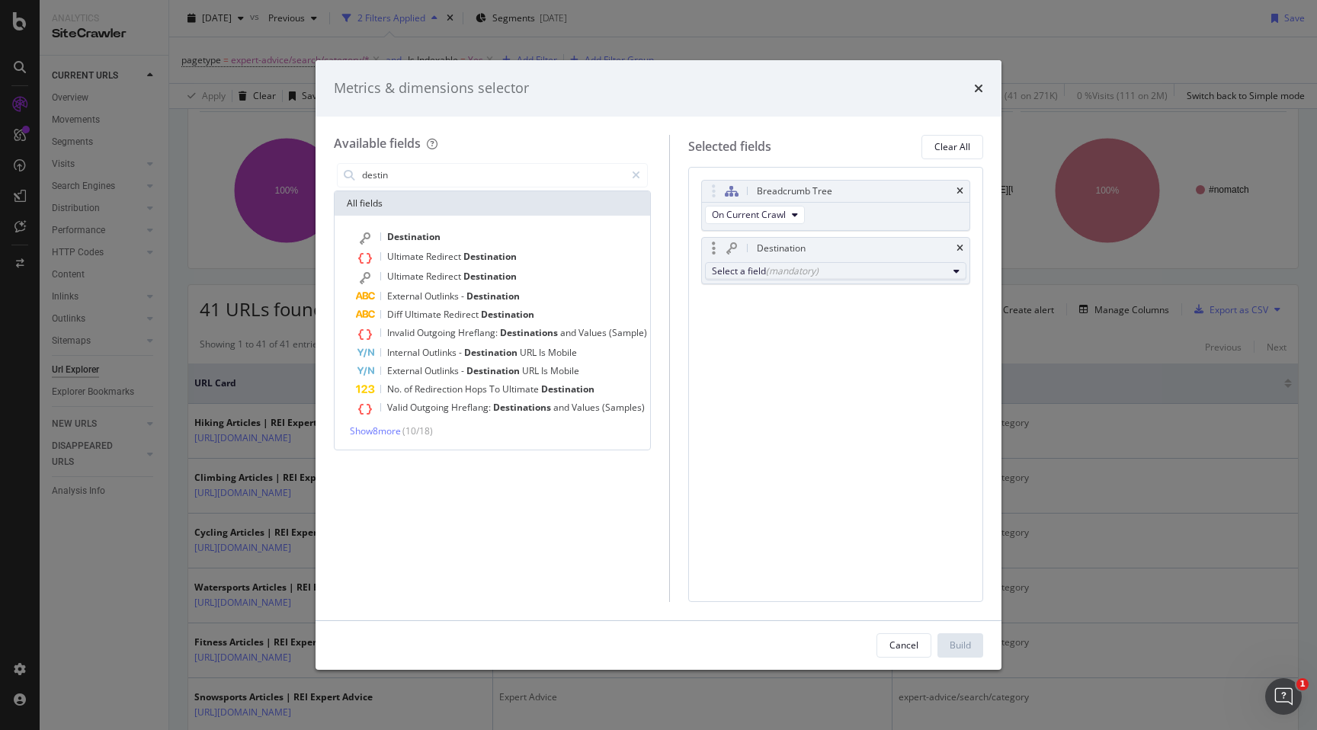
click at [766, 268] on div "(mandatory)" at bounding box center [792, 271] width 53 height 13
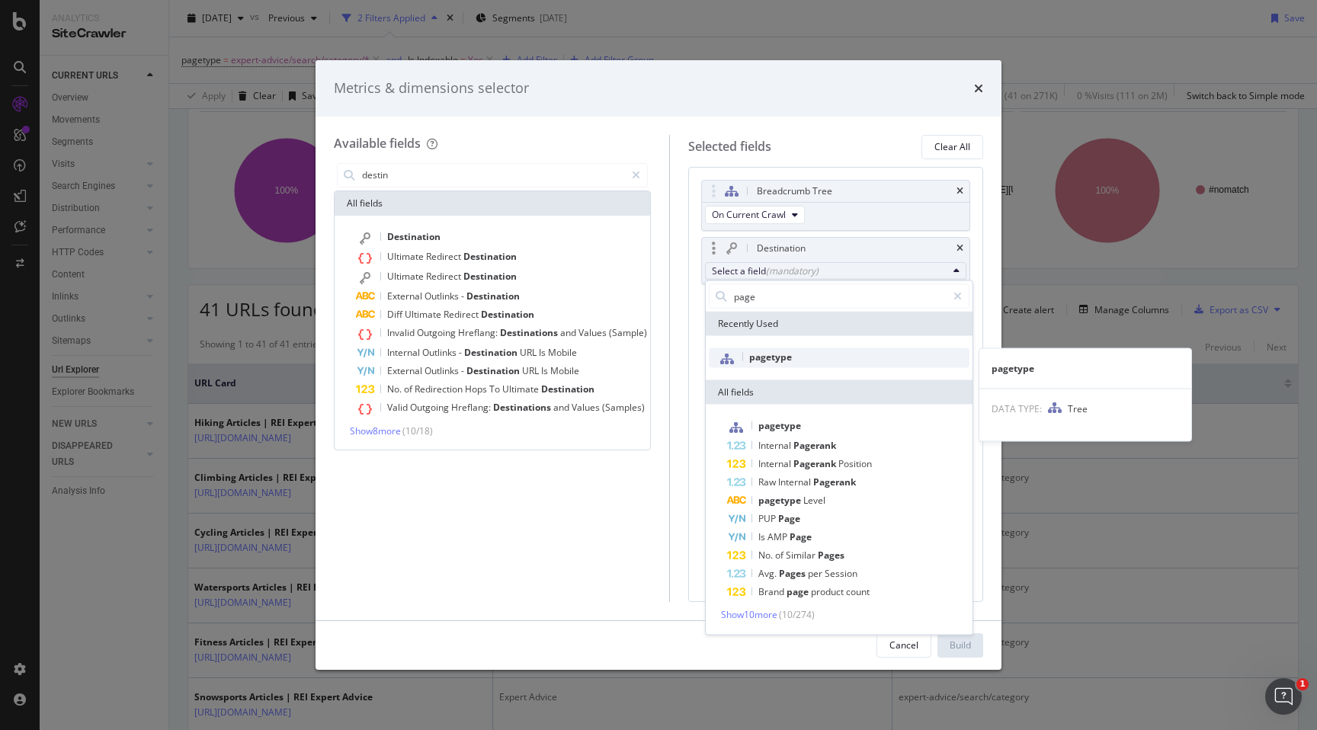
type input "page"
click at [772, 353] on span "pagetype" at bounding box center [770, 357] width 43 height 13
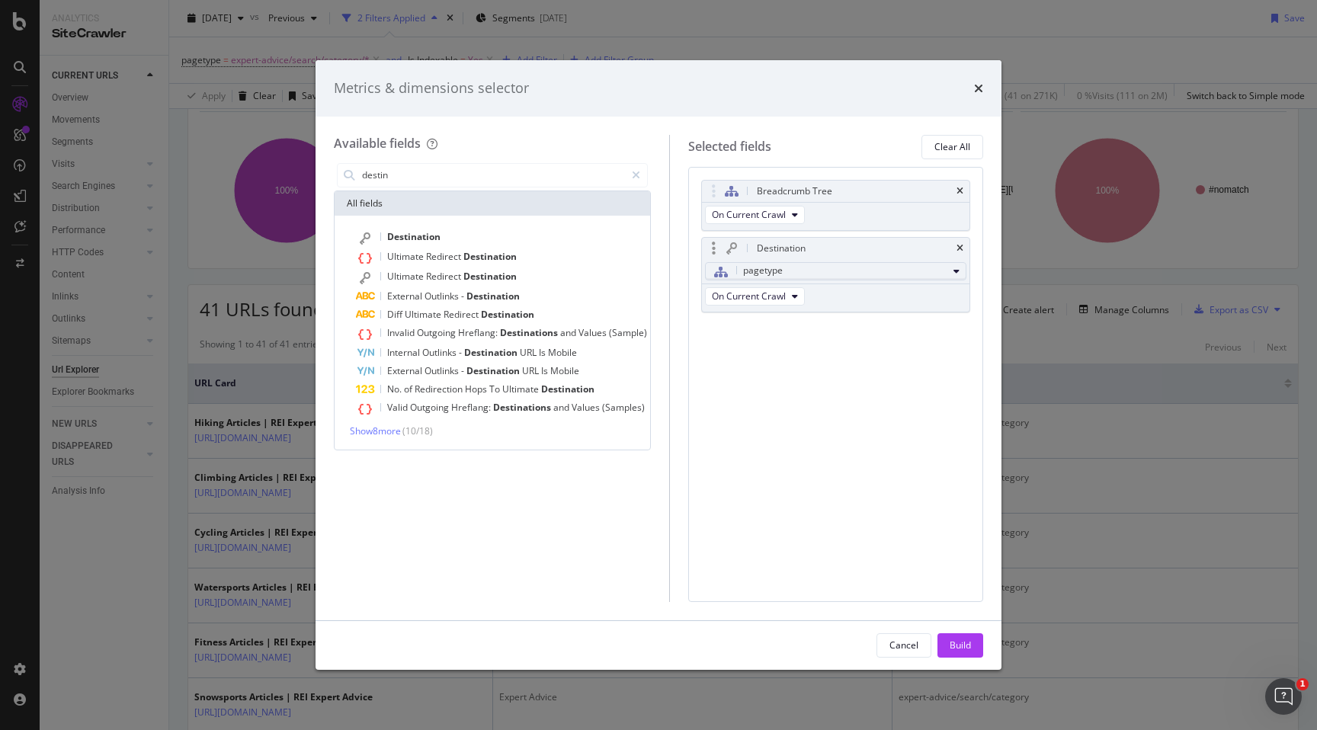
click at [807, 275] on div "pagetype" at bounding box center [830, 271] width 236 height 20
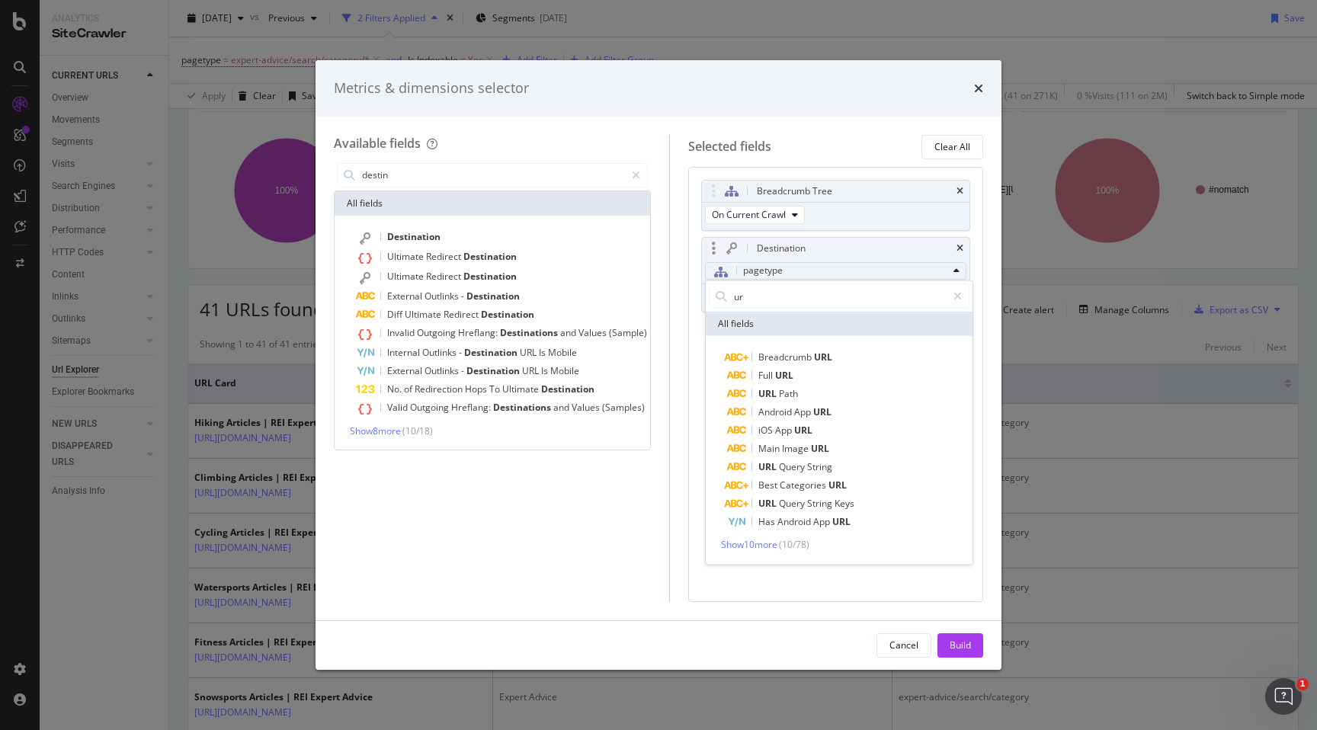
type input "u"
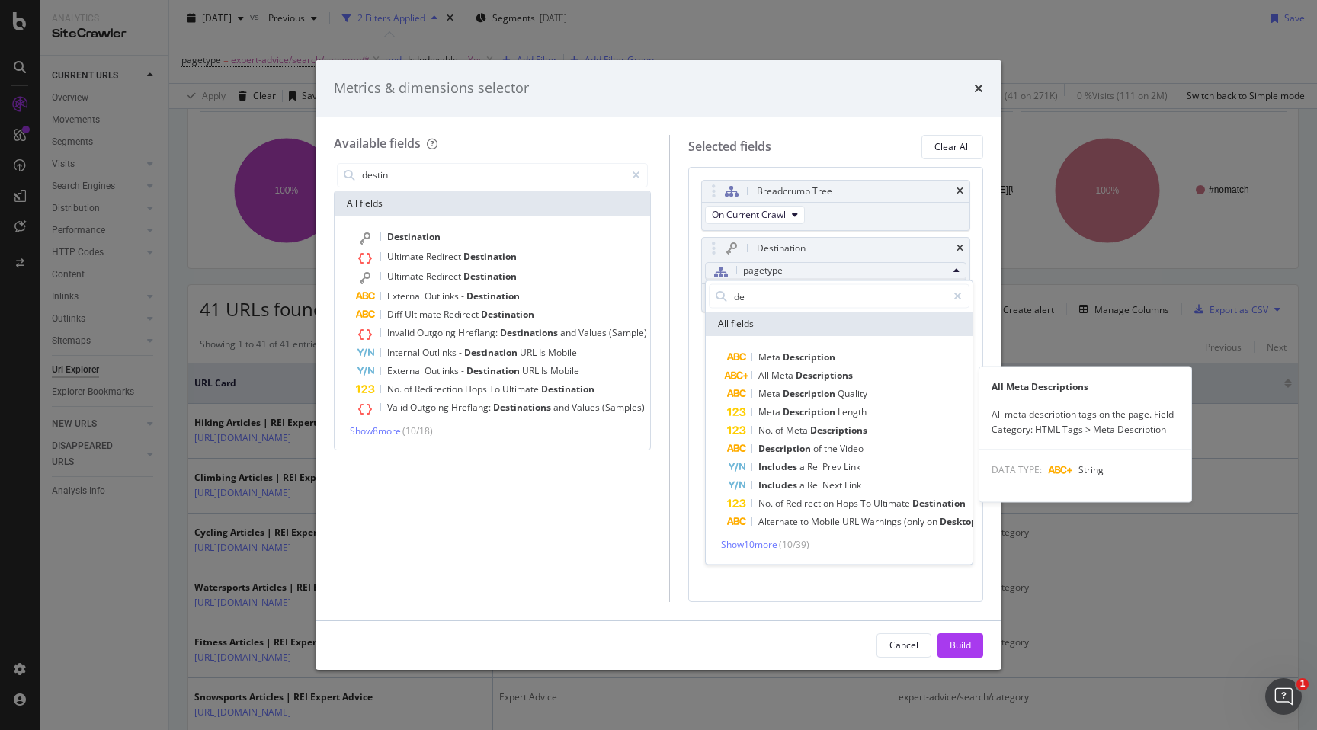
type input "d"
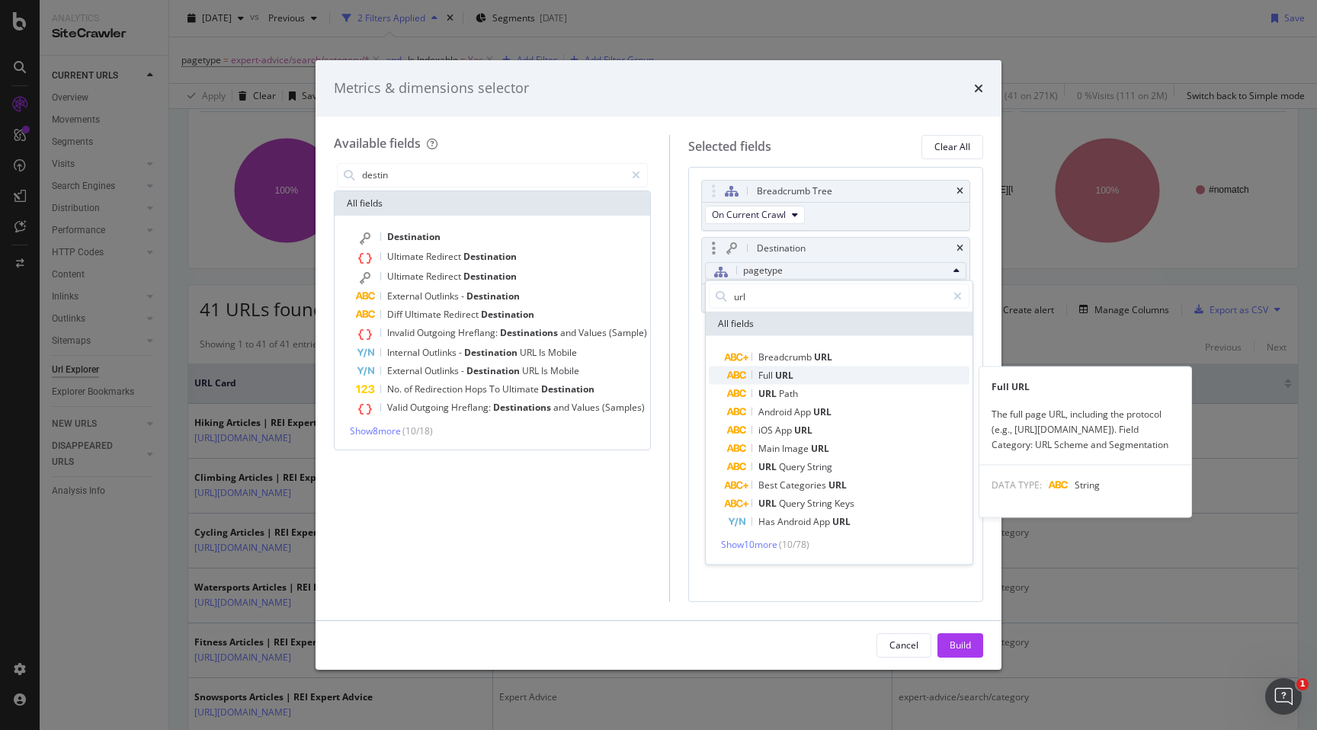
type input "url"
click at [787, 377] on span "URL" at bounding box center [784, 375] width 18 height 13
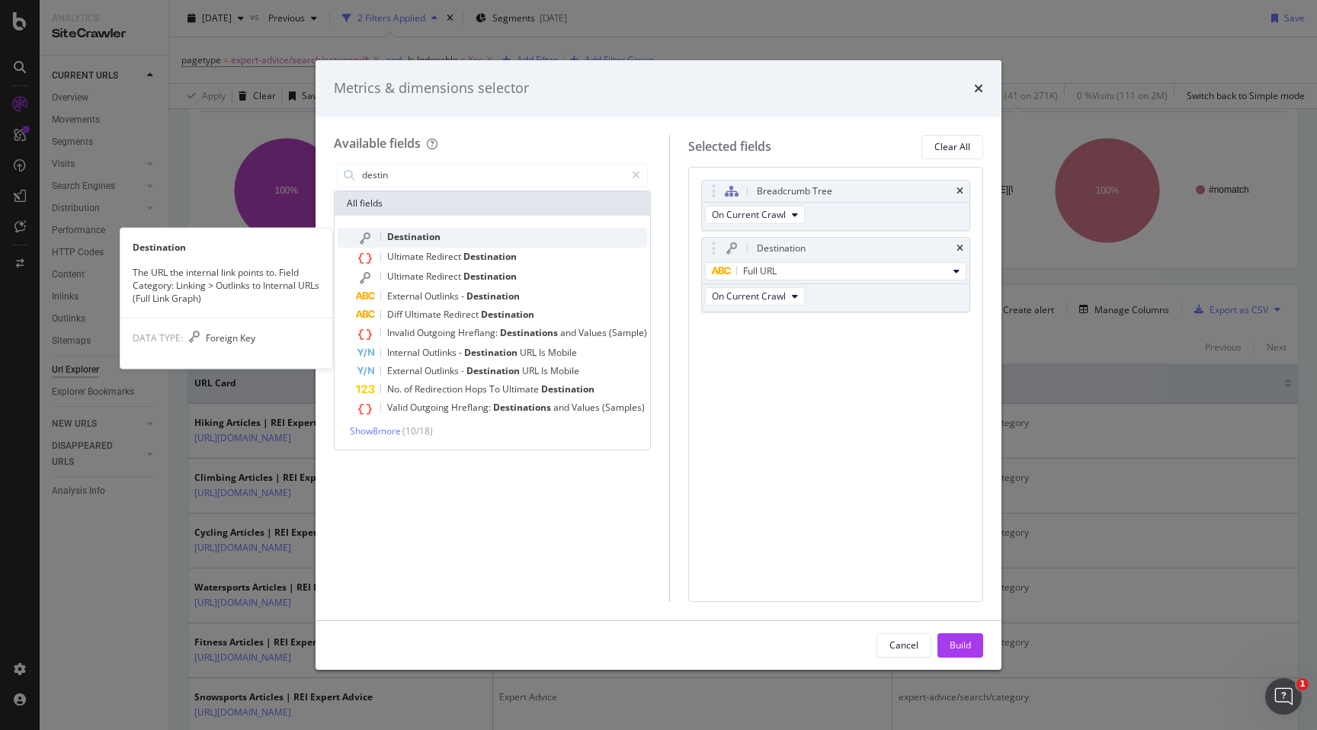
click at [393, 233] on span "Destination" at bounding box center [413, 236] width 53 height 13
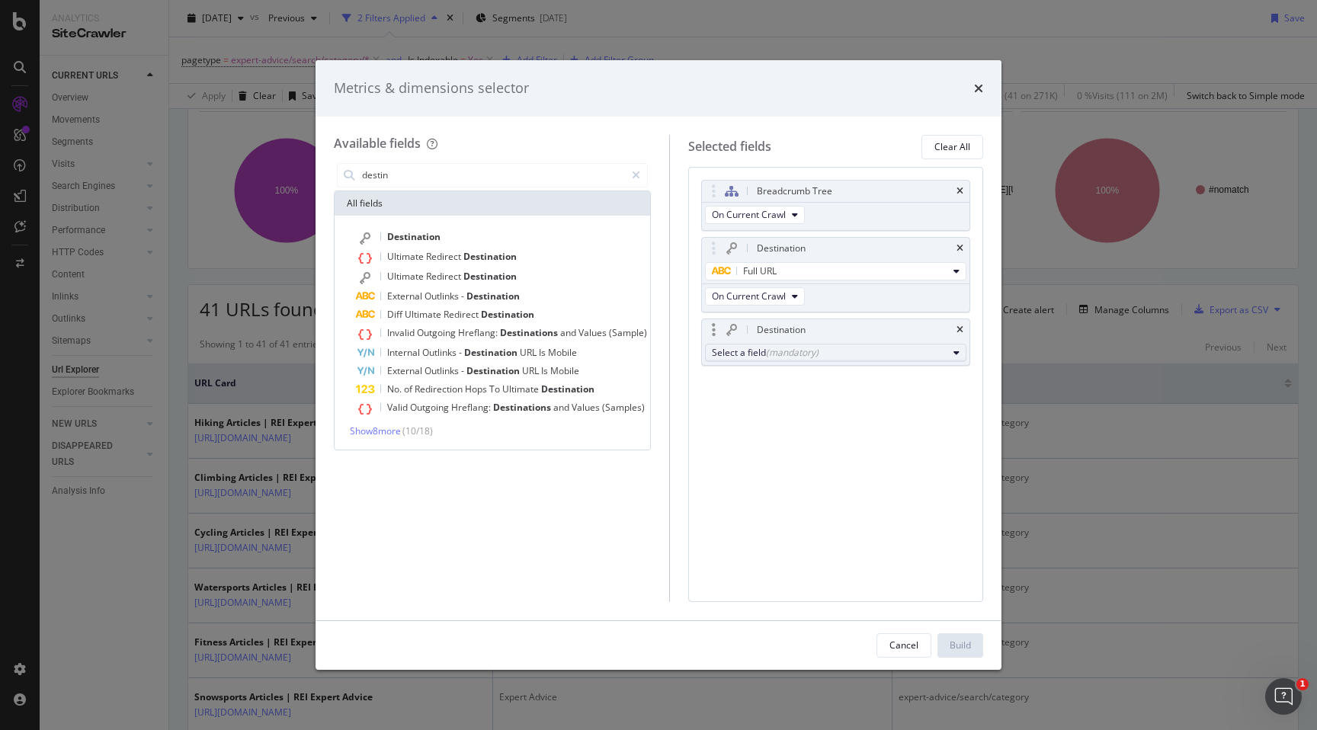
click at [819, 349] on div "Select a field (mandatory)" at bounding box center [830, 352] width 236 height 13
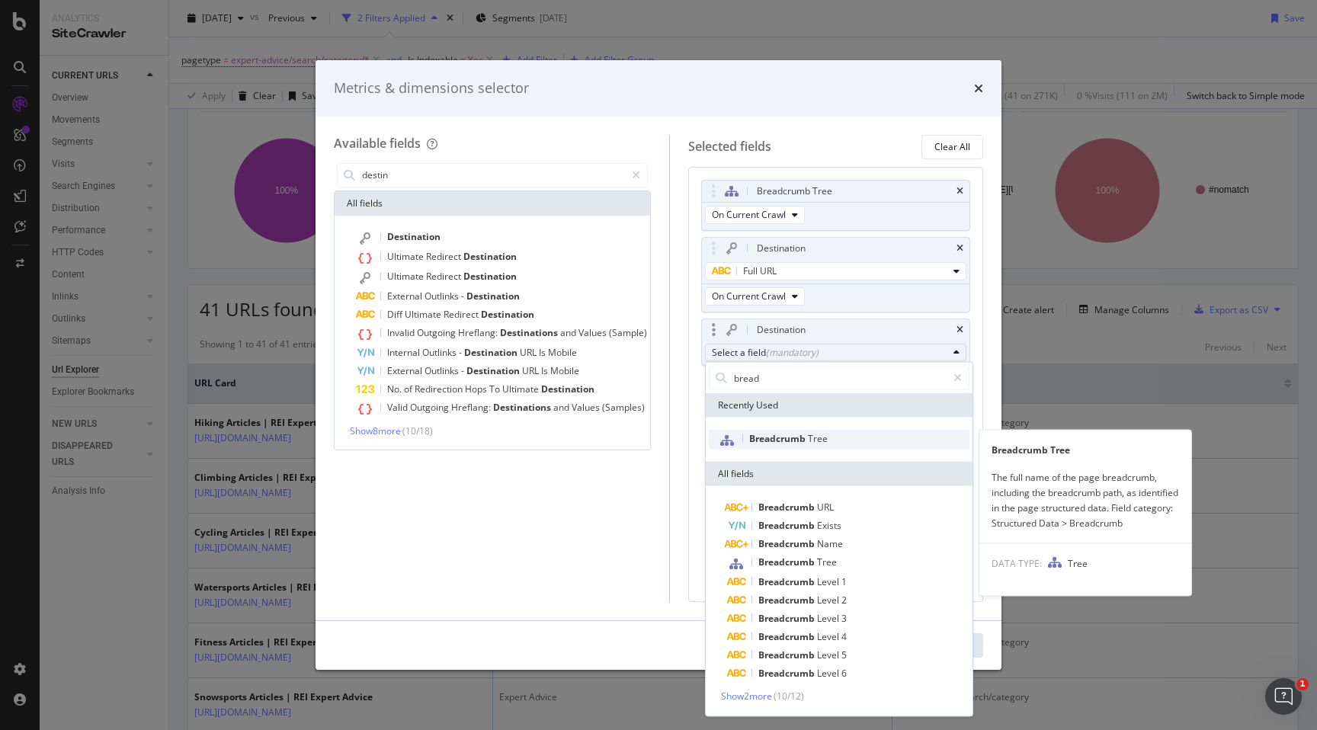
type input "bread"
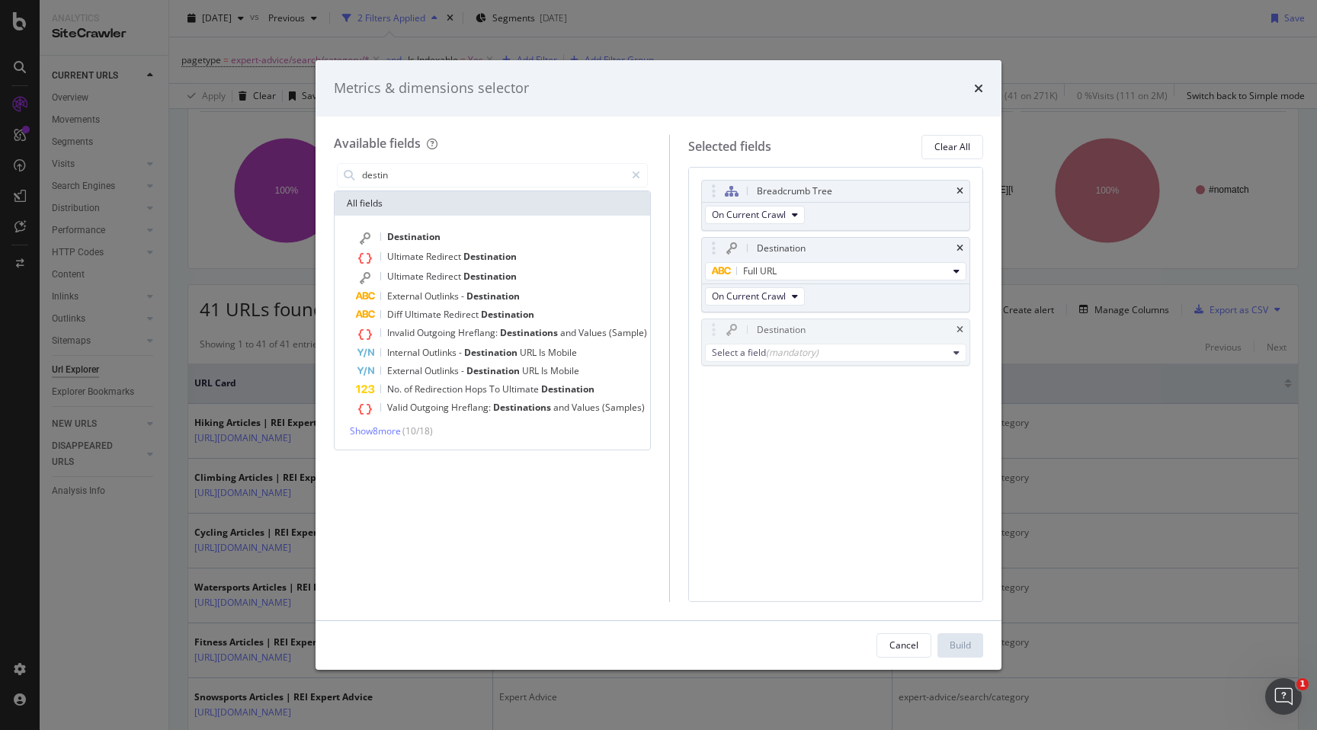
click at [807, 444] on div "Breadcrumb Tree On Current Crawl Destination Full URL On Current Crawl Destinat…" at bounding box center [835, 384] width 295 height 435
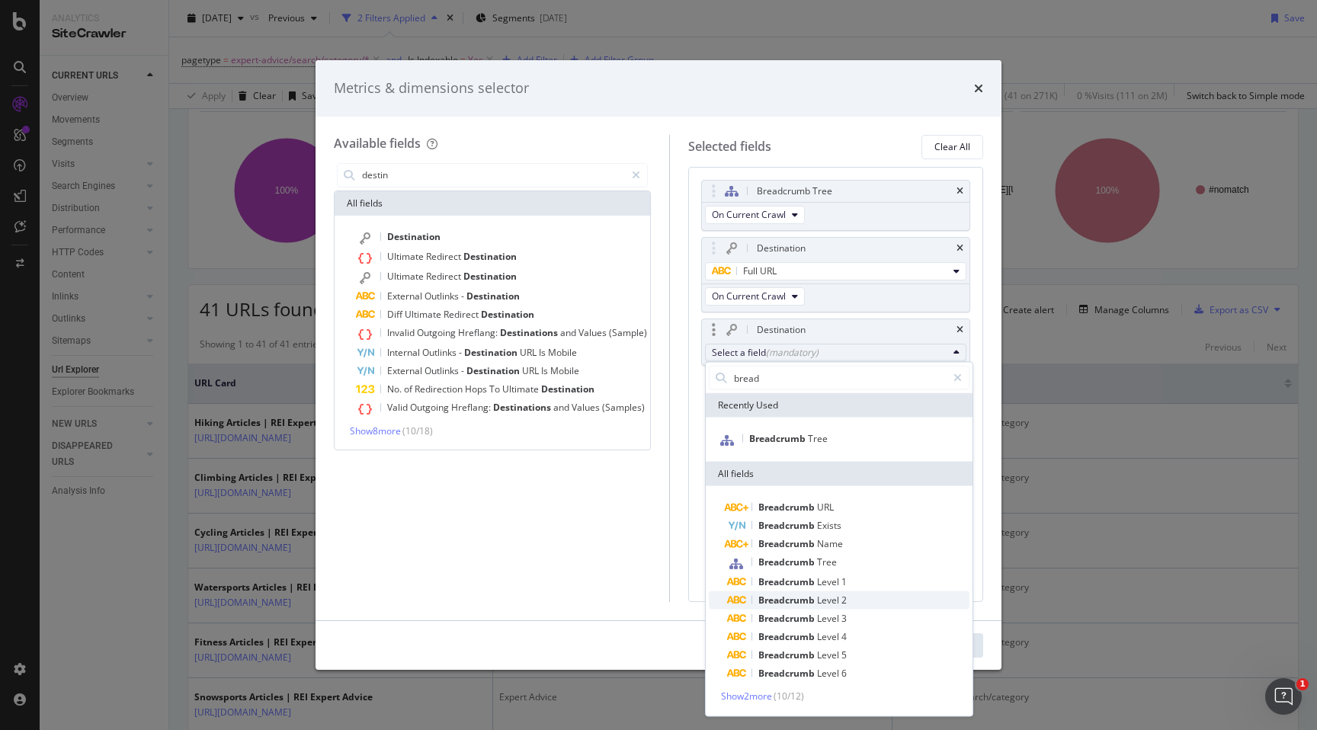
click at [795, 592] on span "Breadcrumb" at bounding box center [787, 600] width 59 height 13
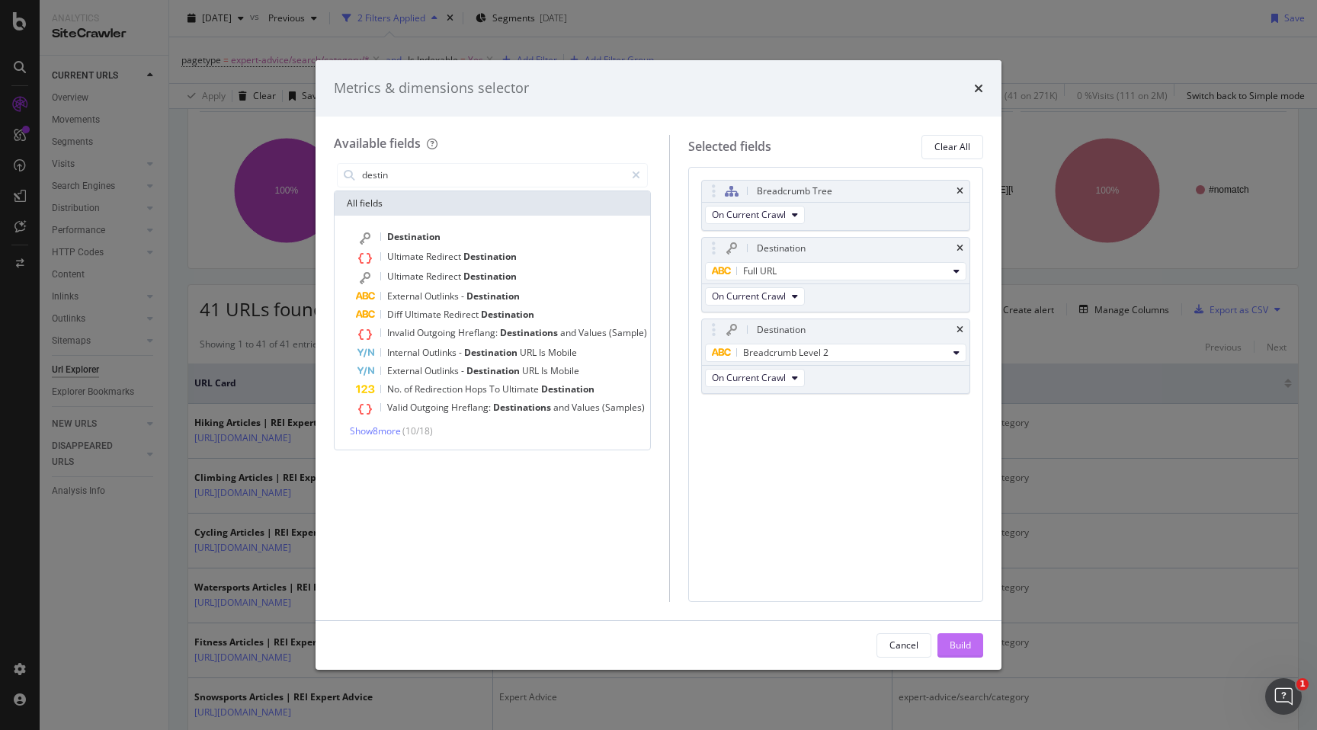
click at [959, 592] on div "Build" at bounding box center [960, 645] width 21 height 13
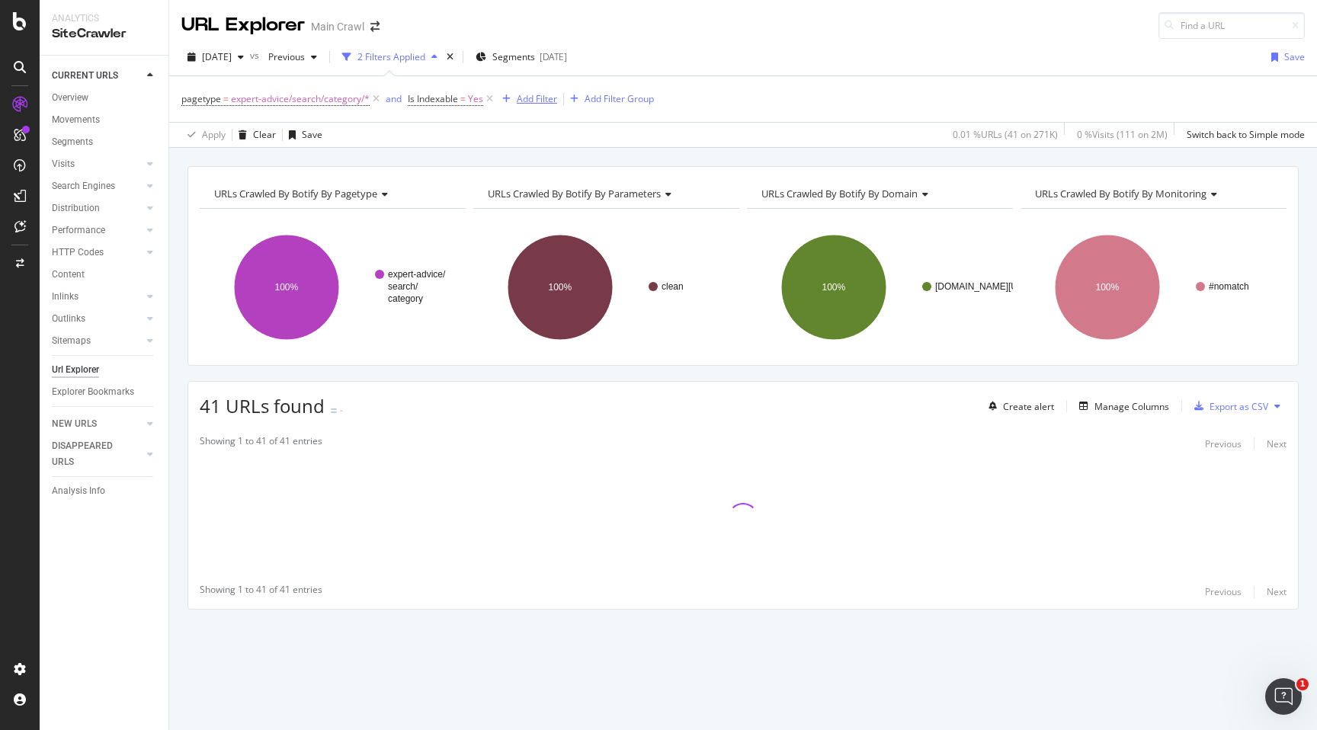
click at [537, 102] on div "Add Filter" at bounding box center [537, 98] width 40 height 13
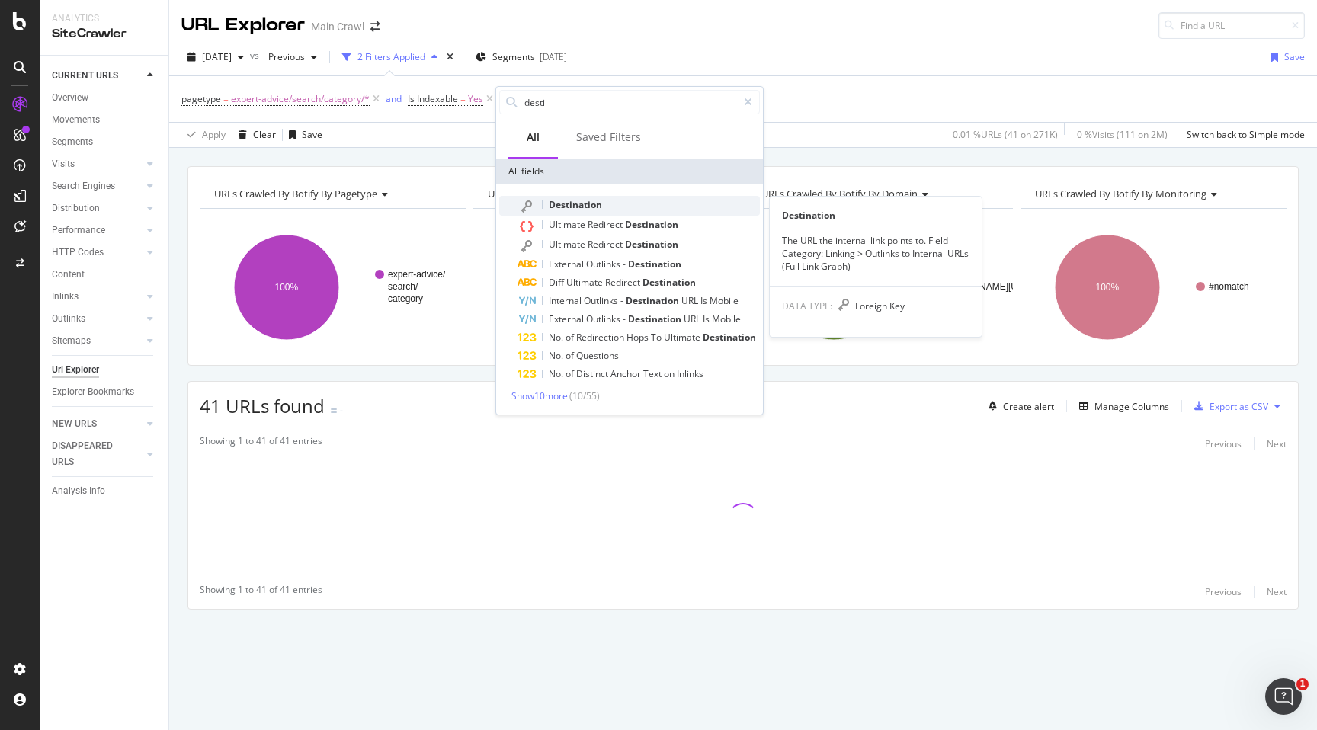
type input "desti"
click at [556, 208] on span "Destination" at bounding box center [575, 204] width 53 height 13
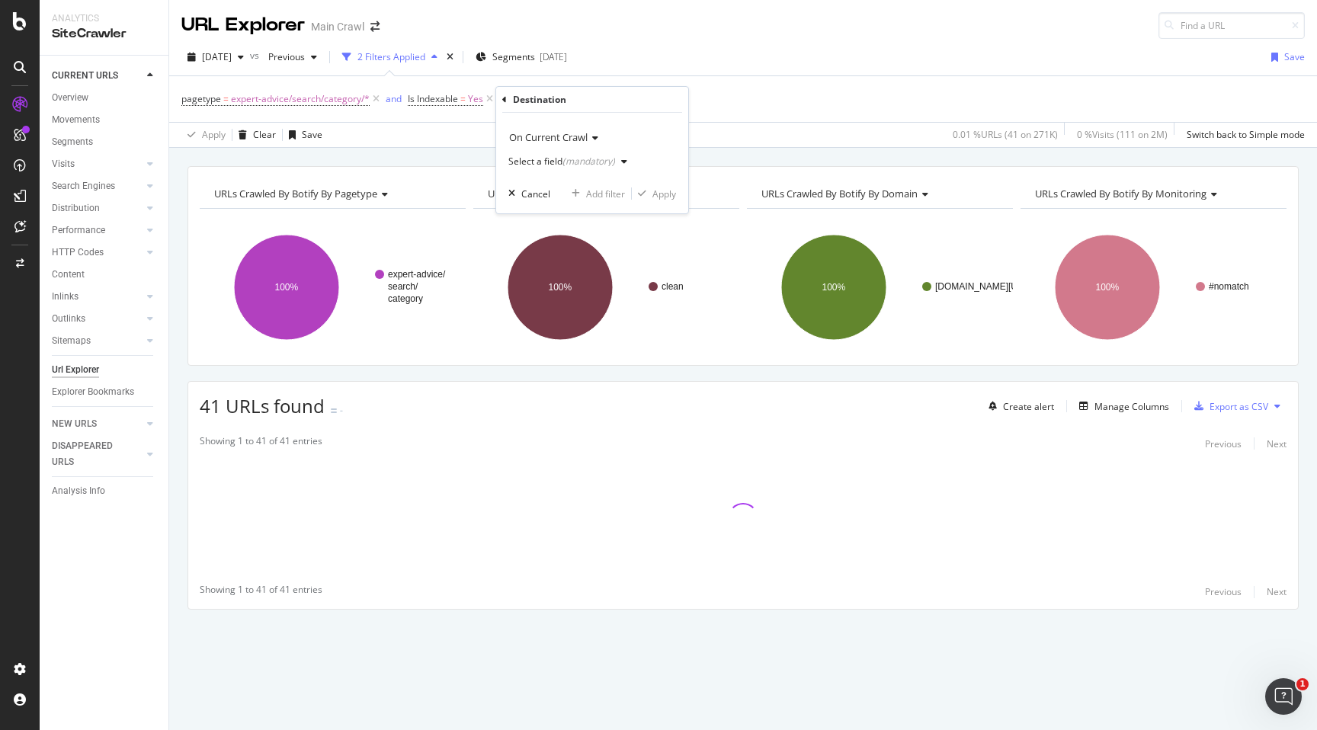
click at [554, 159] on div "Select a field (mandatory)" at bounding box center [561, 161] width 107 height 9
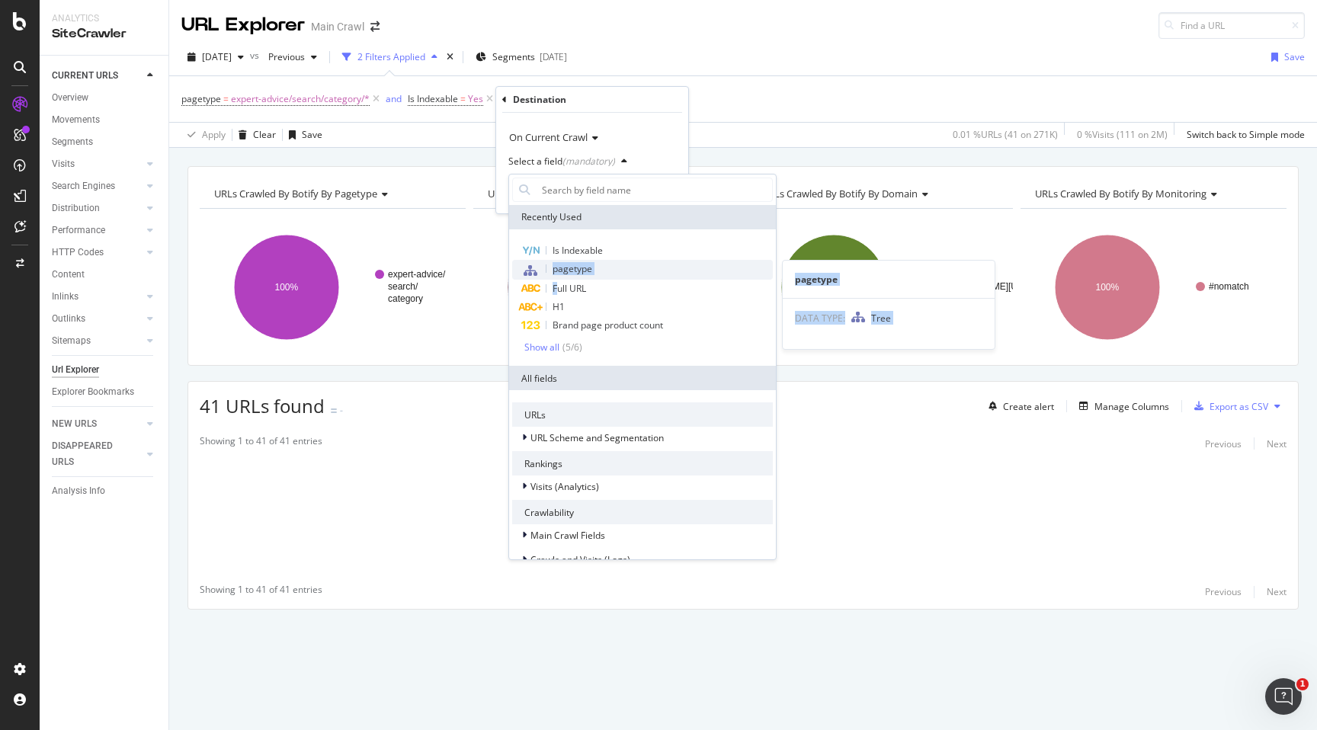
drag, startPoint x: 556, startPoint y: 285, endPoint x: 553, endPoint y: 270, distance: 15.7
click at [553, 270] on div "Is Indexable pagetype pagetype DATA TYPE: Tree Full URL H1 Brand page product c…" at bounding box center [642, 298] width 261 height 112
click at [553, 270] on span "pagetype" at bounding box center [573, 268] width 40 height 13
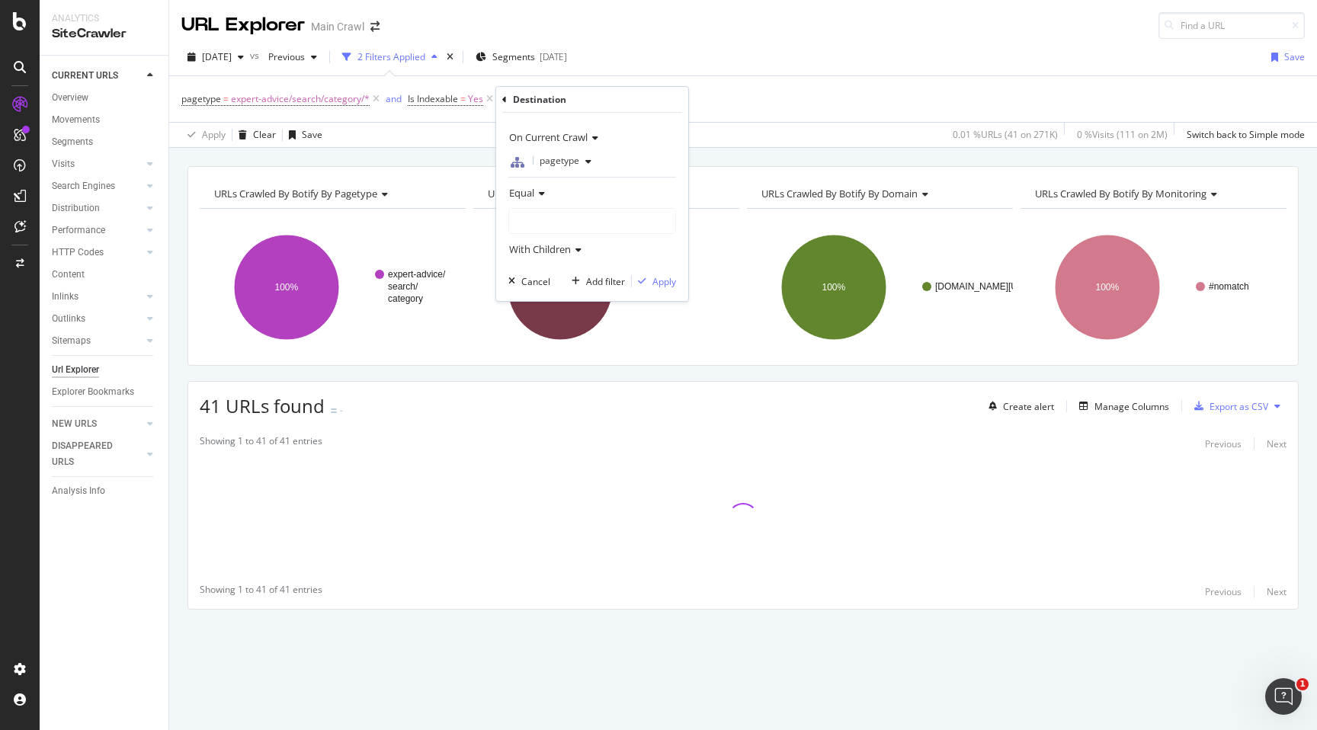
click at [552, 217] on div at bounding box center [592, 221] width 166 height 24
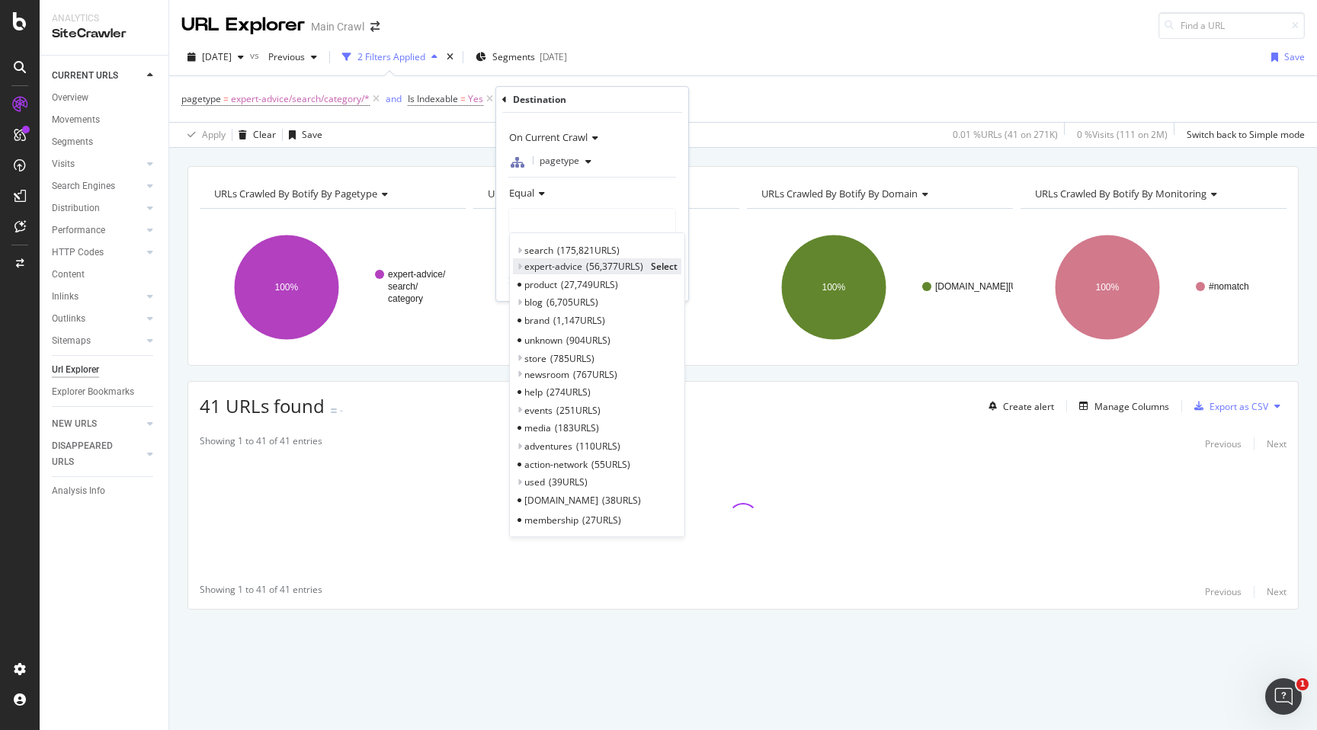
click at [520, 267] on icon at bounding box center [519, 266] width 5 height 9
click at [544, 290] on span "article" at bounding box center [545, 284] width 27 height 13
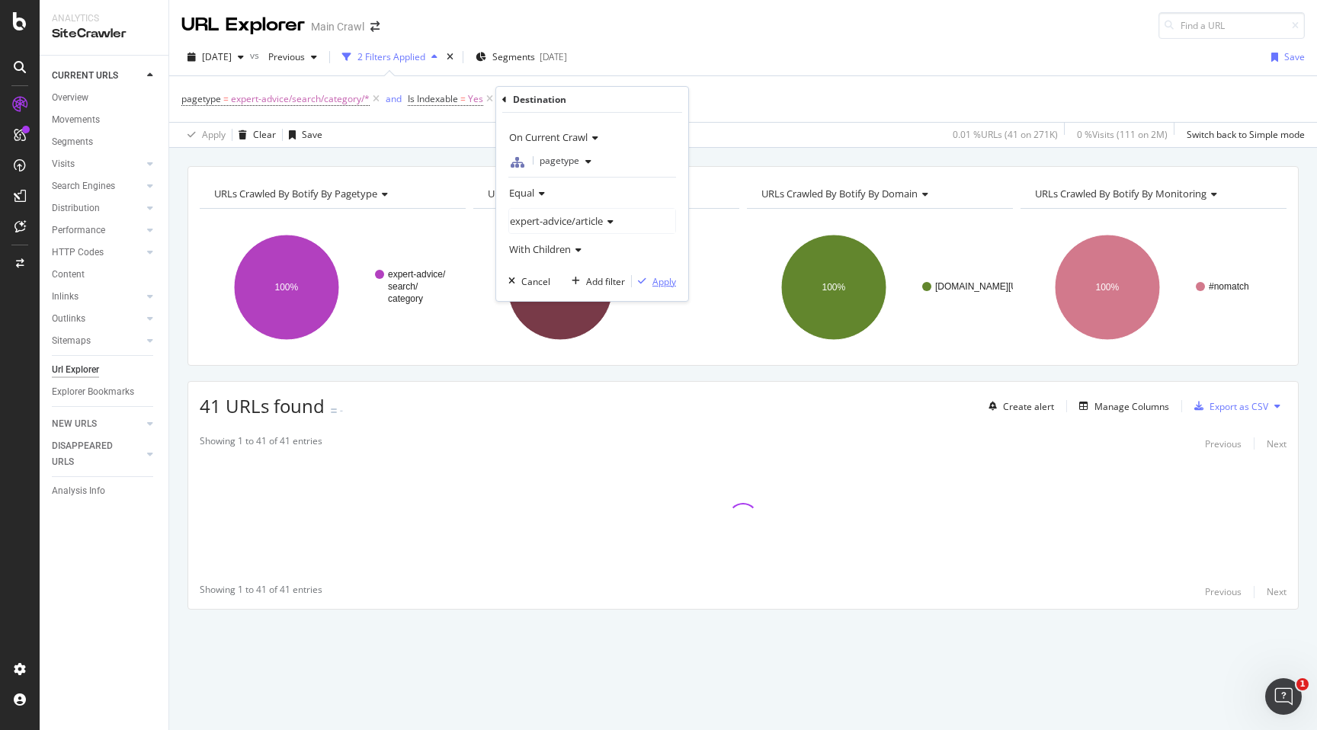
click at [659, 278] on div "Apply" at bounding box center [665, 281] width 24 height 13
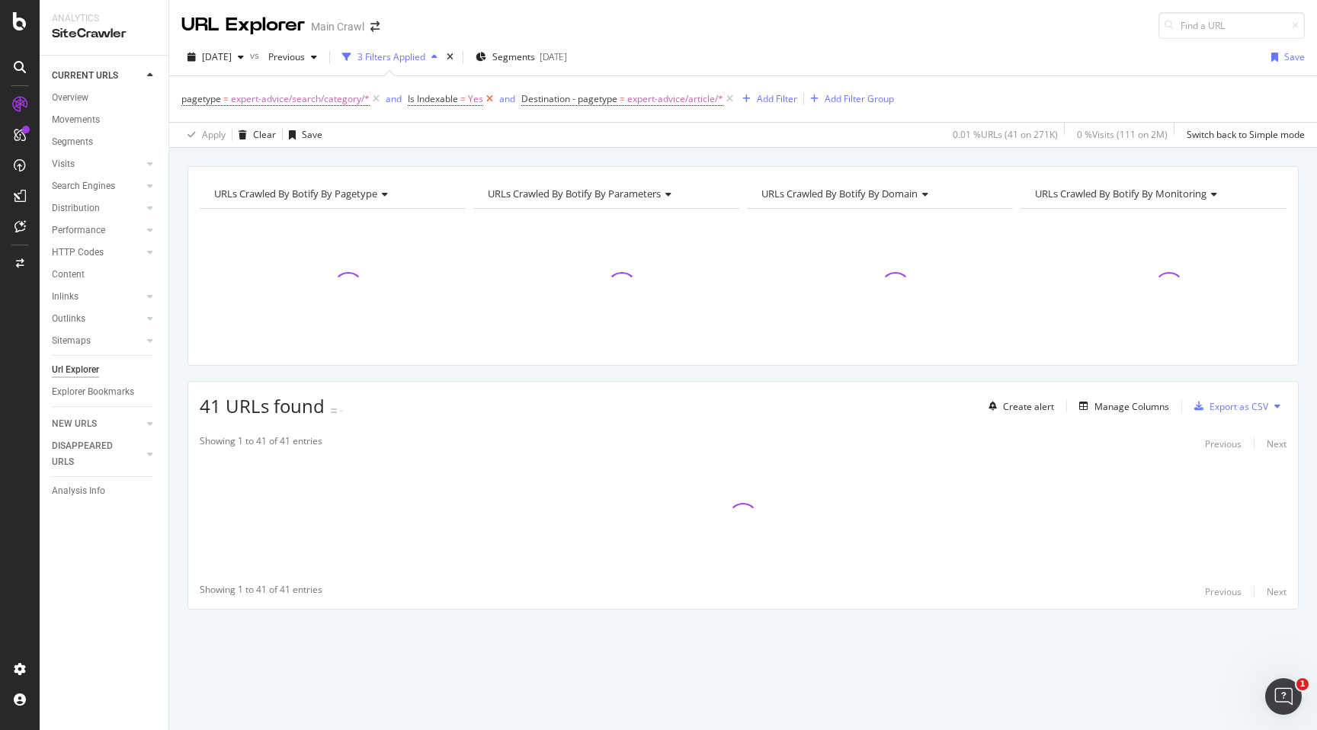
click at [485, 97] on icon at bounding box center [489, 98] width 13 height 15
